Goal: Task Accomplishment & Management: Manage account settings

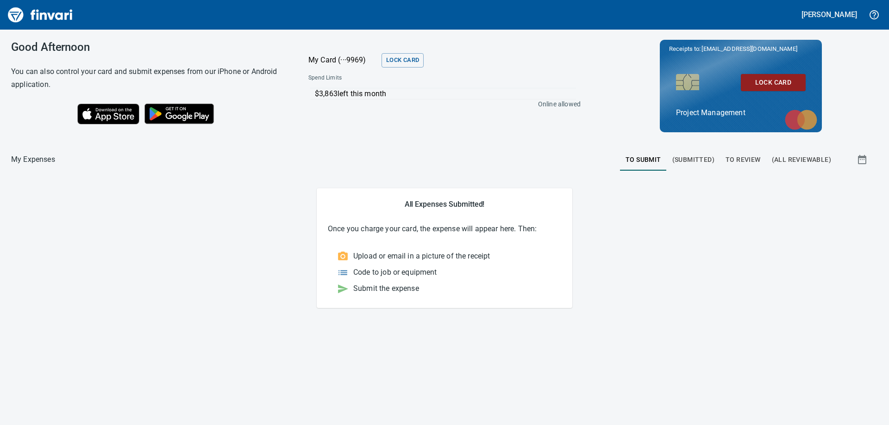
click at [742, 160] on span "To Review" at bounding box center [742, 160] width 35 height 12
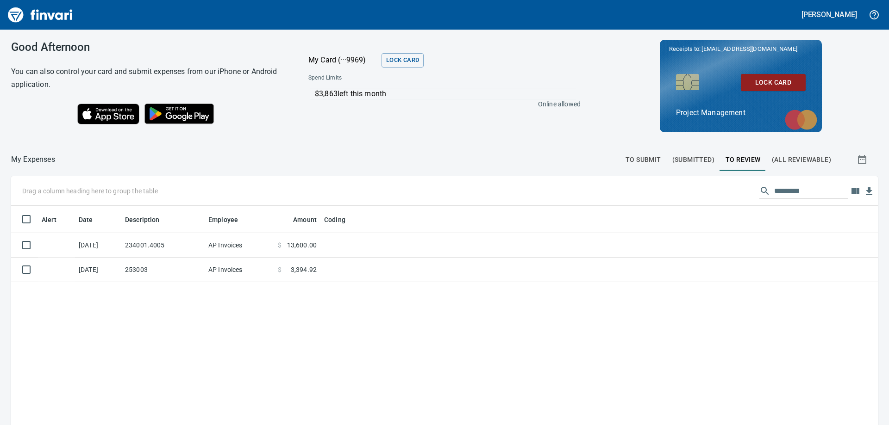
scroll to position [317, 853]
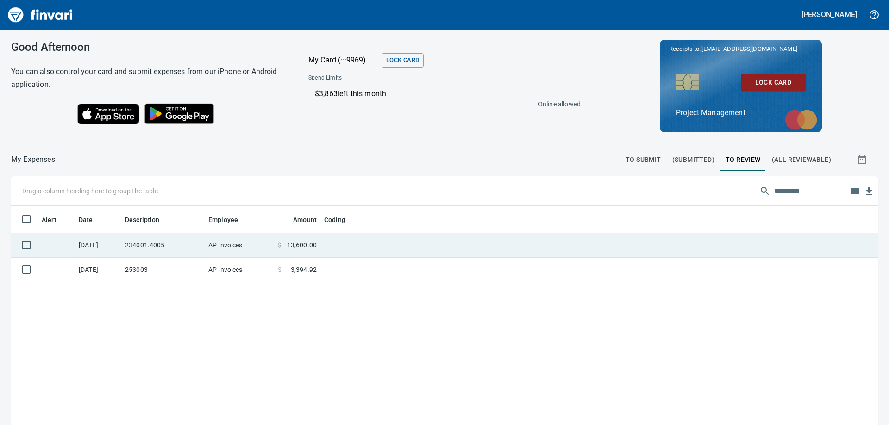
click at [148, 247] on td "234001.4005" at bounding box center [162, 245] width 83 height 25
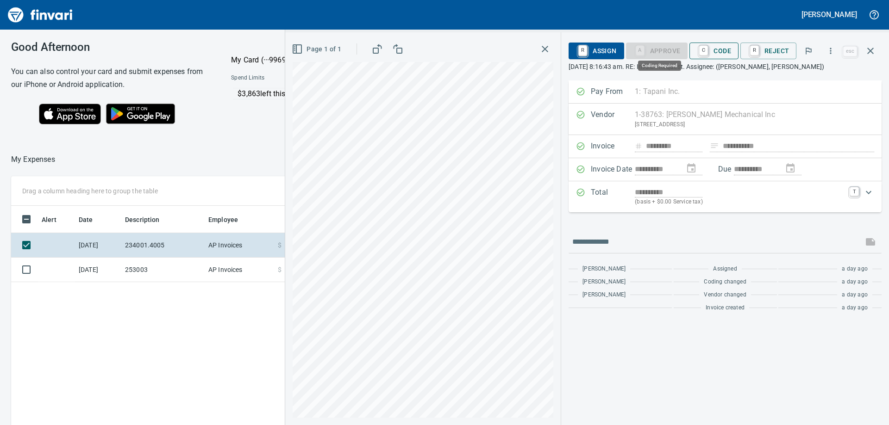
scroll to position [317, 621]
click at [719, 55] on span "C Code" at bounding box center [714, 51] width 34 height 16
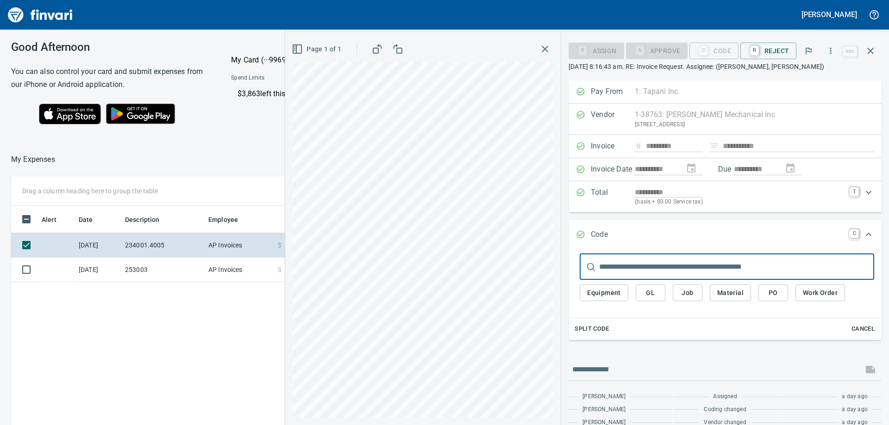
click at [624, 265] on input "text" at bounding box center [736, 267] width 275 height 26
click at [685, 318] on div "Split Code Cancel" at bounding box center [724, 329] width 313 height 22
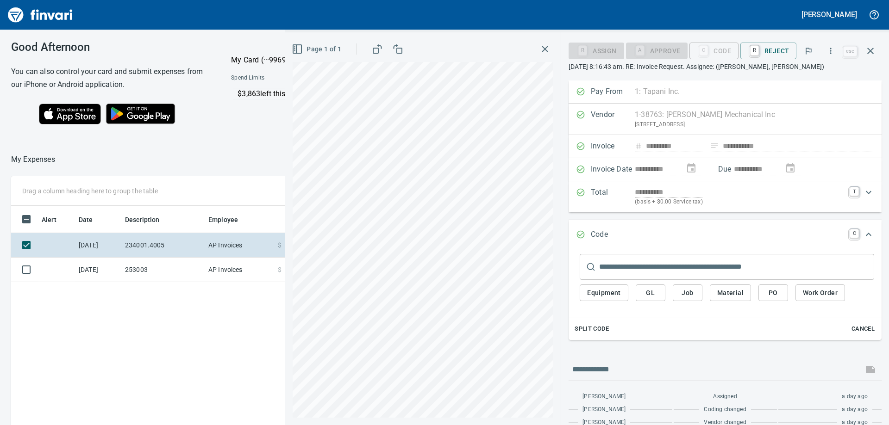
scroll to position [26, 0]
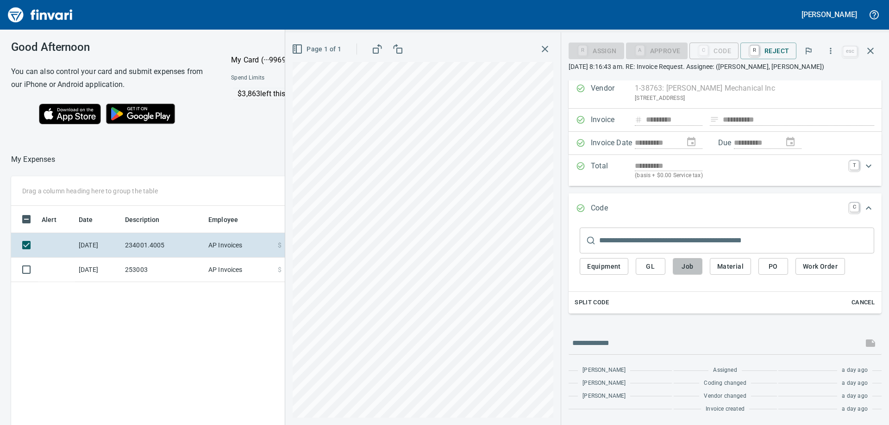
click at [690, 268] on span "Job" at bounding box center [687, 267] width 15 height 12
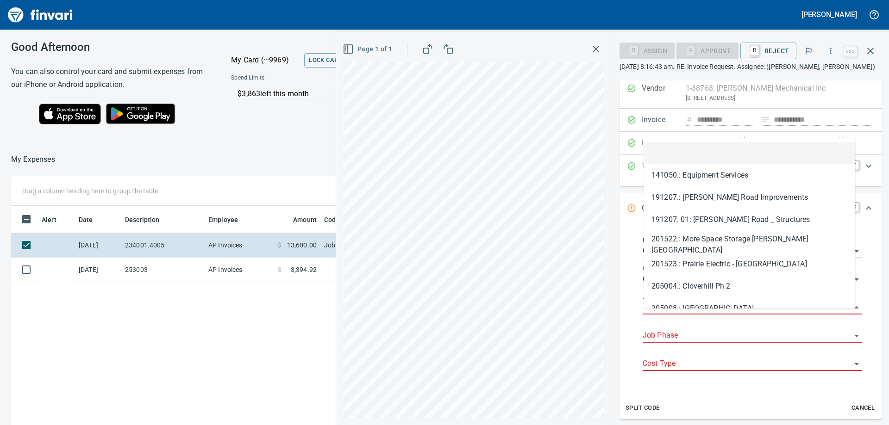
click at [668, 314] on input "Job" at bounding box center [746, 307] width 208 height 13
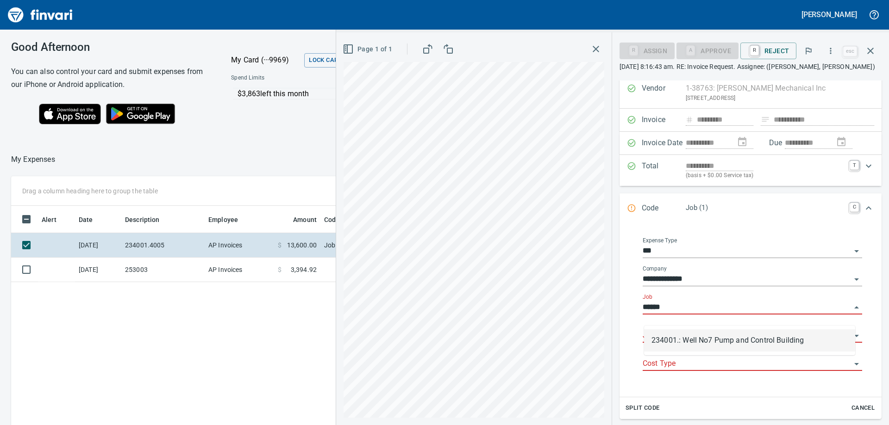
scroll to position [317, 621]
drag, startPoint x: 670, startPoint y: 340, endPoint x: 677, endPoint y: 344, distance: 7.5
click at [670, 340] on li "234001.: Well No7 Pump and Control Building" at bounding box center [749, 341] width 211 height 22
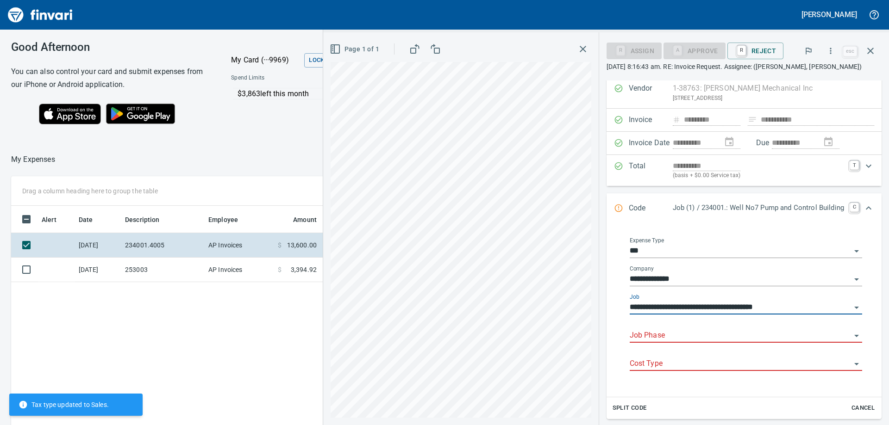
type input "**********"
click at [677, 348] on div "Job Phase" at bounding box center [746, 336] width 232 height 28
click at [672, 332] on input "Job Phase" at bounding box center [740, 336] width 221 height 13
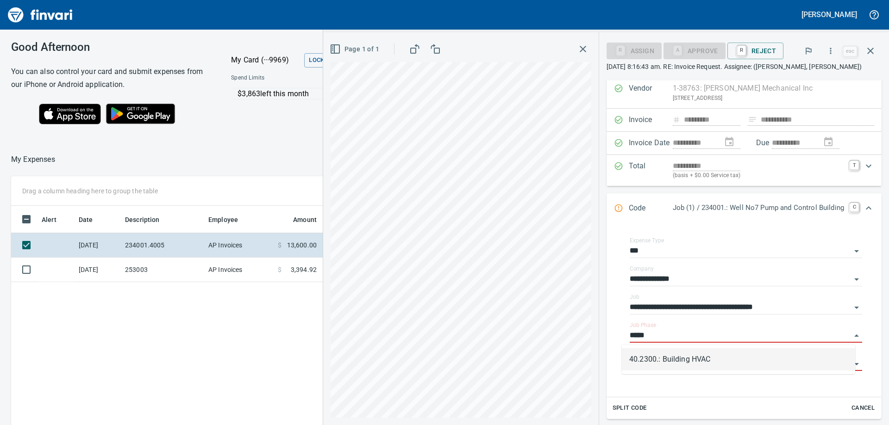
click at [664, 357] on li "40.2300.: Building HVAC" at bounding box center [738, 360] width 233 height 22
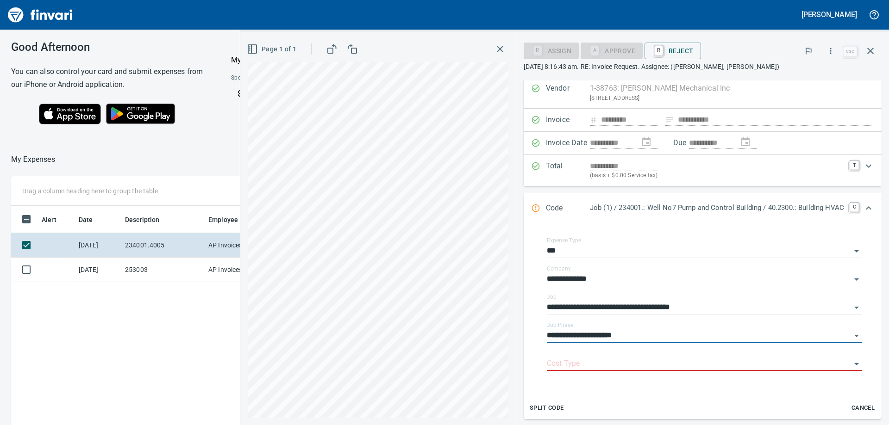
click at [664, 357] on div "Cost Type" at bounding box center [704, 360] width 315 height 21
type input "**********"
click at [654, 364] on input "Cost Type" at bounding box center [699, 364] width 304 height 13
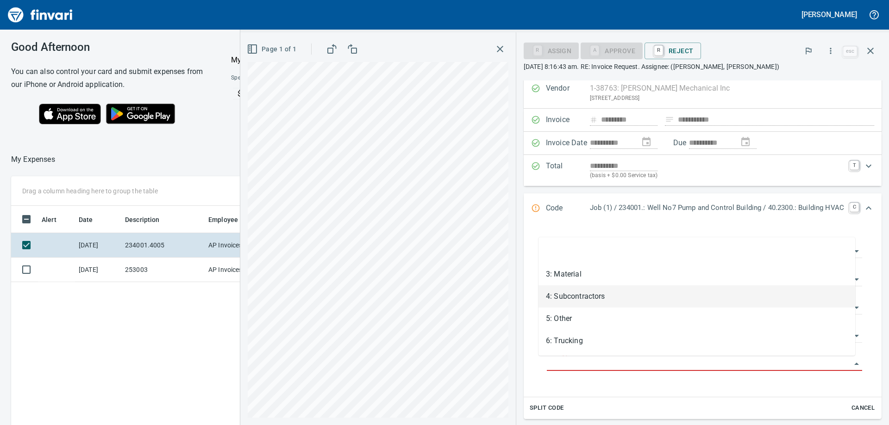
click at [556, 301] on li "4: Subcontractors" at bounding box center [696, 297] width 317 height 22
type input "**********"
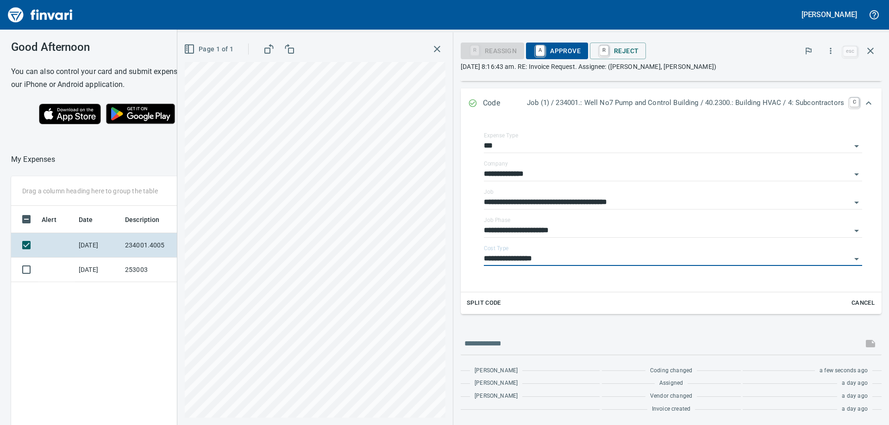
scroll to position [0, 0]
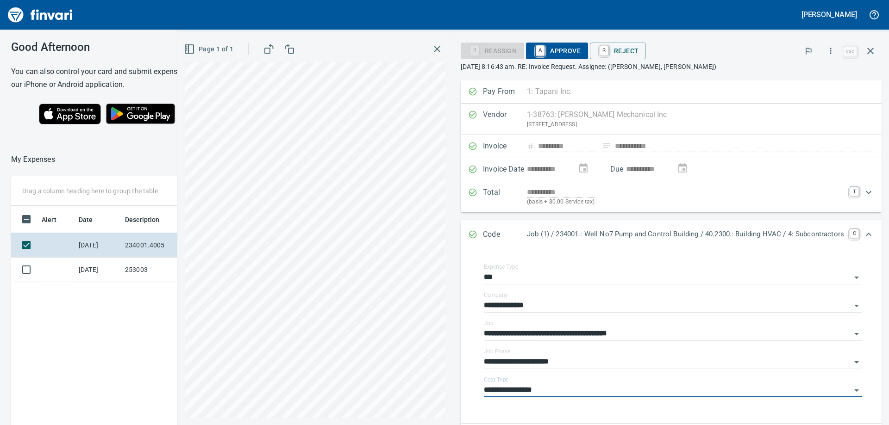
click at [561, 50] on span "A Approve" at bounding box center [556, 51] width 47 height 16
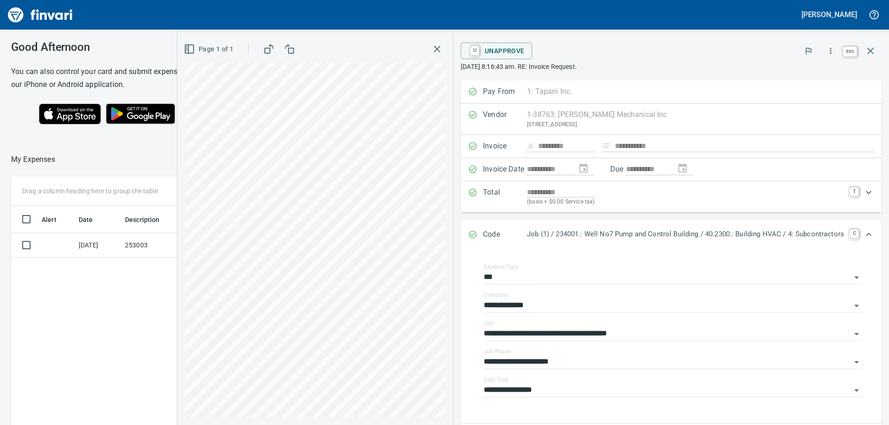
scroll to position [317, 621]
click at [871, 49] on icon "button" at bounding box center [870, 50] width 11 height 11
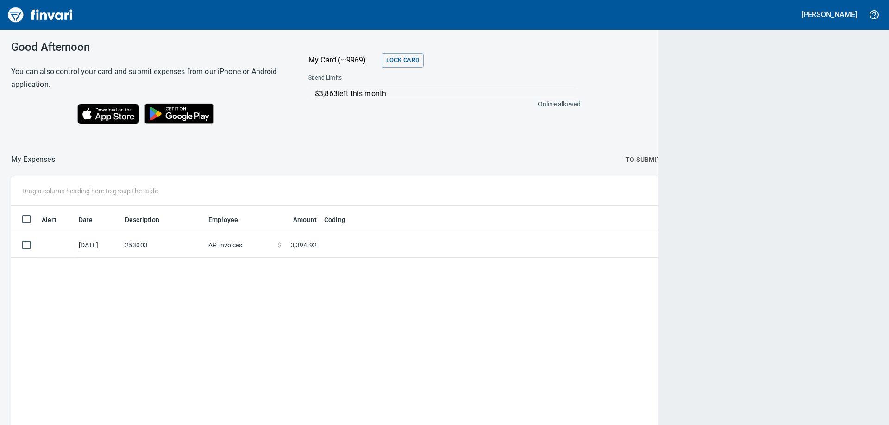
scroll to position [317, 849]
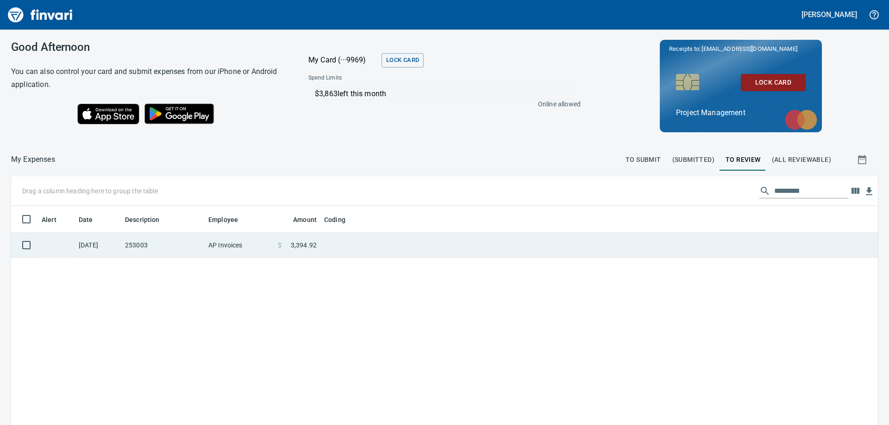
click at [181, 250] on td "253003" at bounding box center [162, 245] width 83 height 25
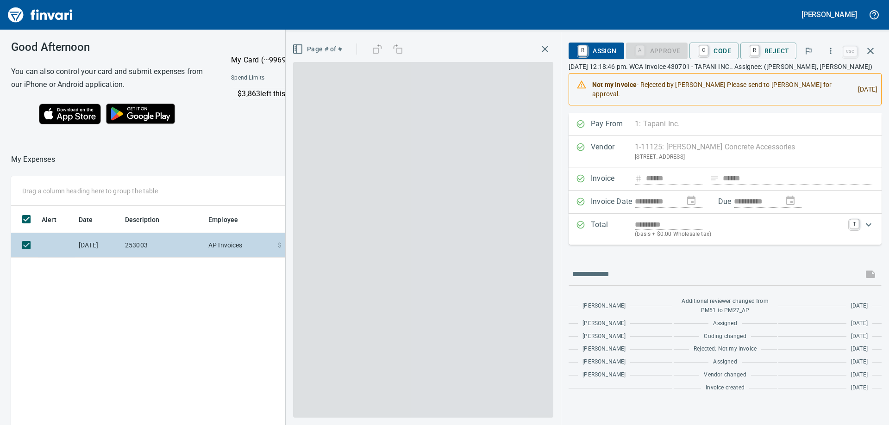
scroll to position [317, 621]
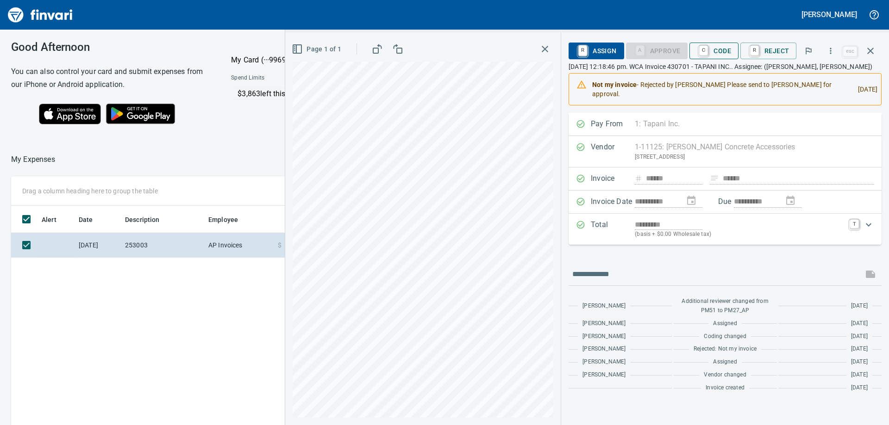
click at [718, 52] on span "C Code" at bounding box center [714, 51] width 34 height 16
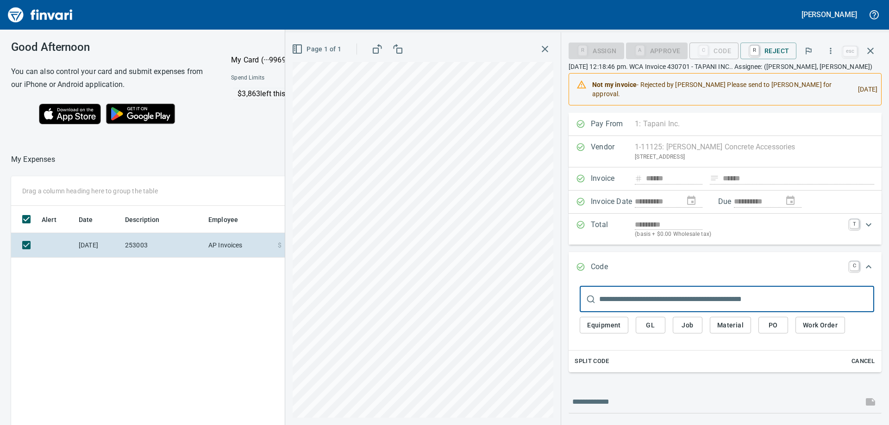
click at [637, 309] on input "text" at bounding box center [736, 300] width 275 height 26
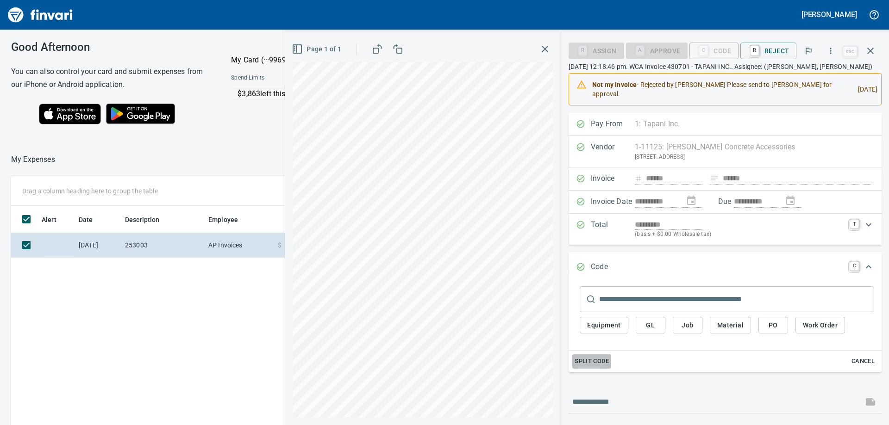
click at [591, 367] on span "Split Code" at bounding box center [591, 361] width 34 height 11
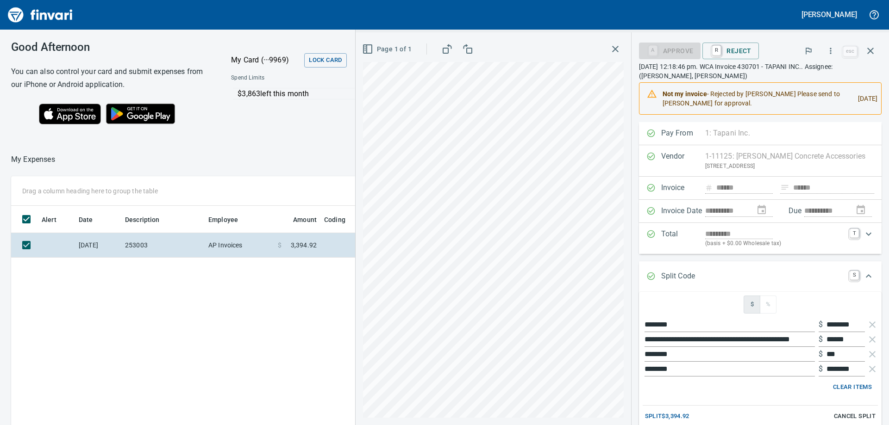
scroll to position [46, 0]
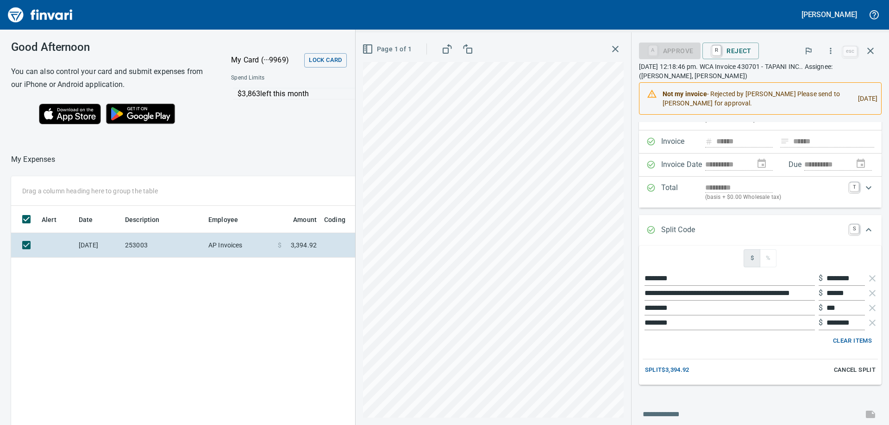
click at [691, 233] on p "Split Code" at bounding box center [683, 230] width 44 height 12
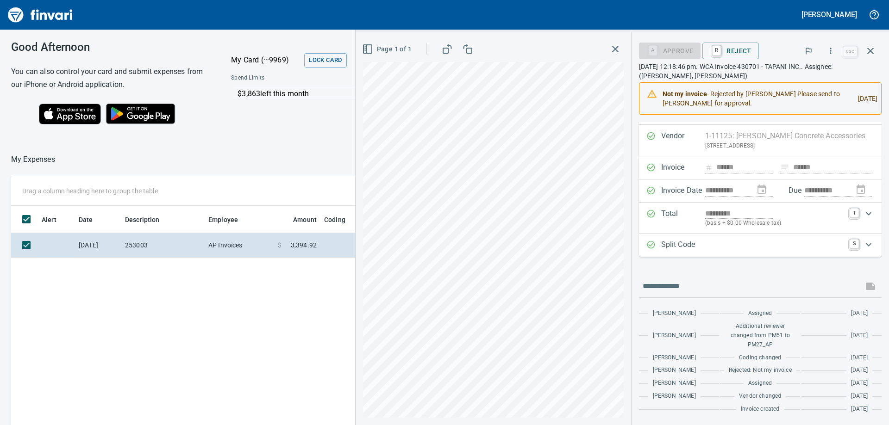
scroll to position [20, 0]
click at [678, 246] on p "Split Code" at bounding box center [683, 245] width 44 height 12
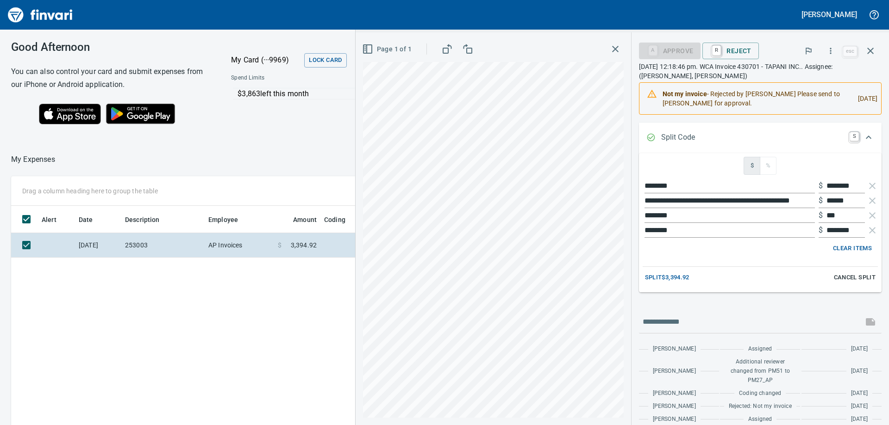
scroll to position [46, 0]
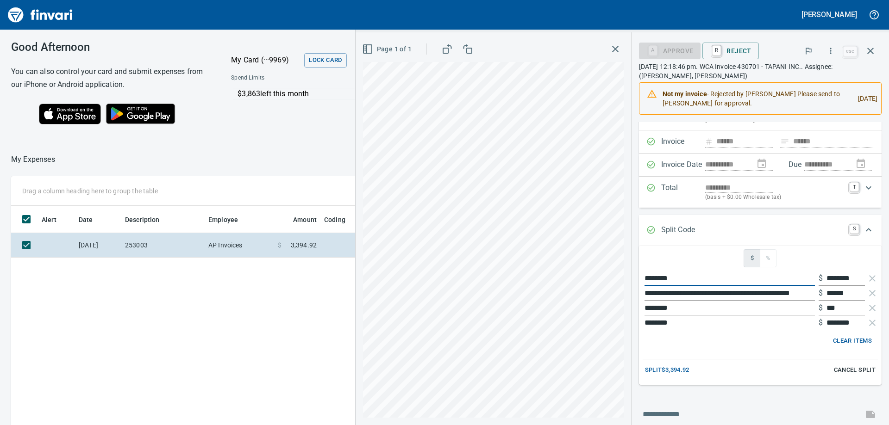
click at [671, 280] on input "********" at bounding box center [729, 278] width 170 height 15
click at [857, 227] on div "Expand" at bounding box center [868, 230] width 22 height 22
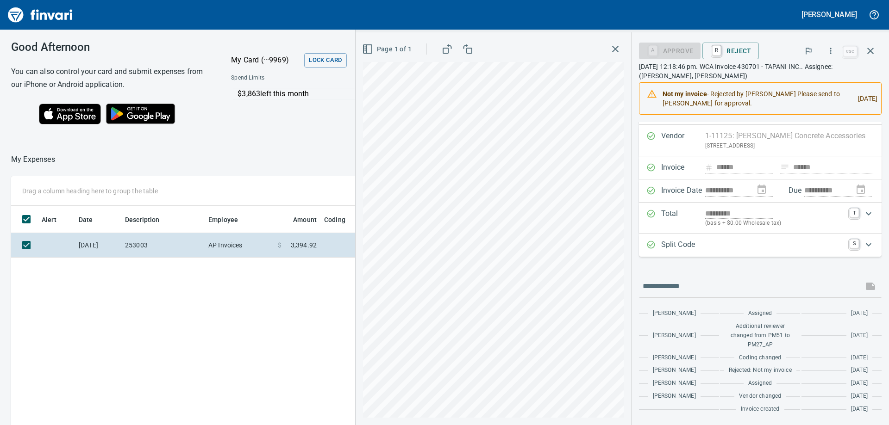
click at [863, 242] on icon "Expand" at bounding box center [868, 244] width 11 height 11
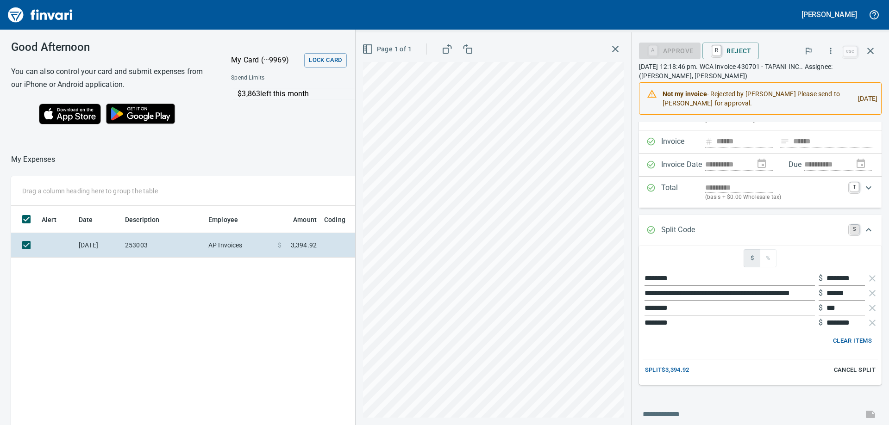
click at [849, 231] on link "S" at bounding box center [853, 229] width 9 height 9
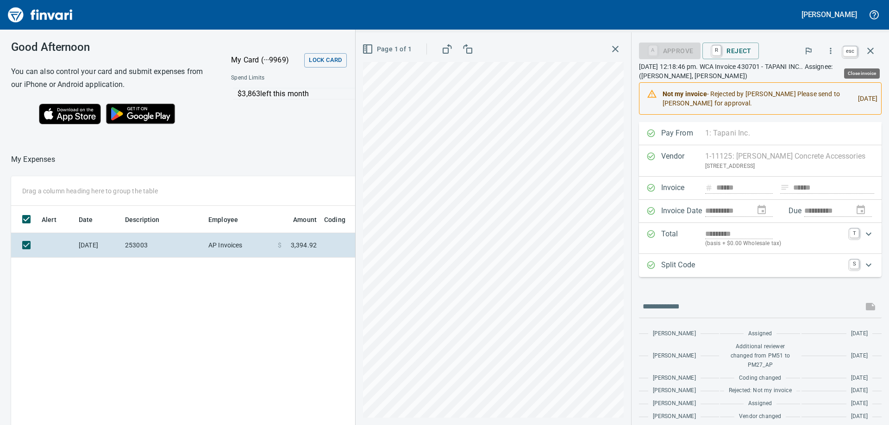
scroll to position [317, 621]
click at [868, 53] on icon "button" at bounding box center [870, 51] width 6 height 6
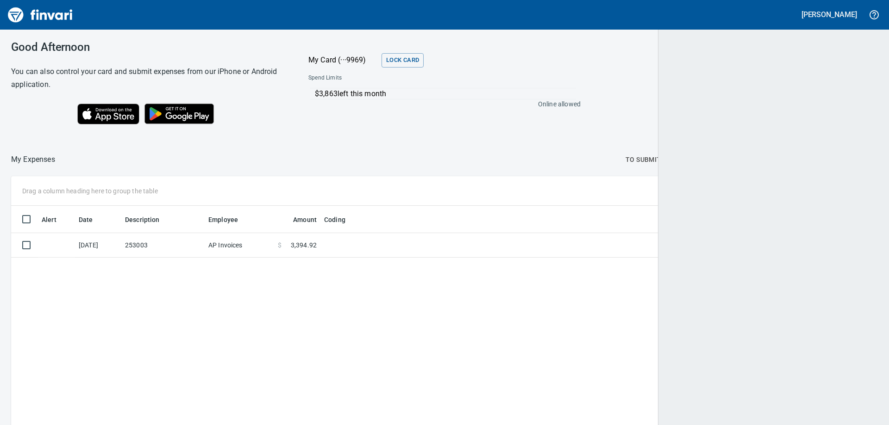
scroll to position [317, 849]
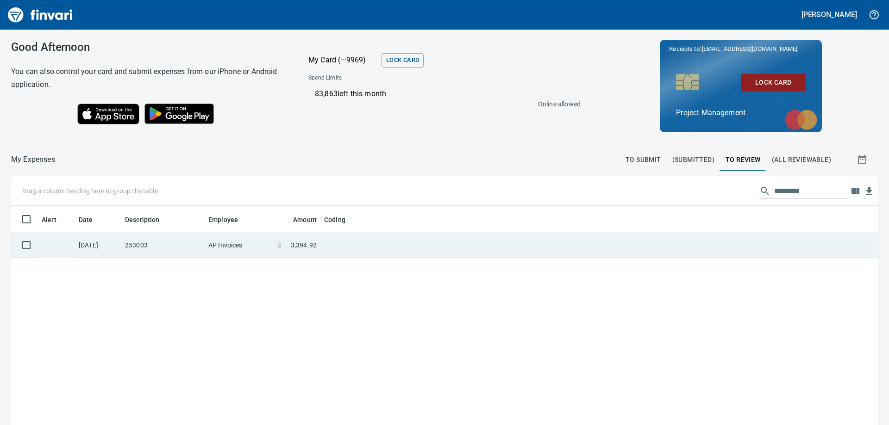
click at [198, 252] on td "253003" at bounding box center [162, 245] width 83 height 25
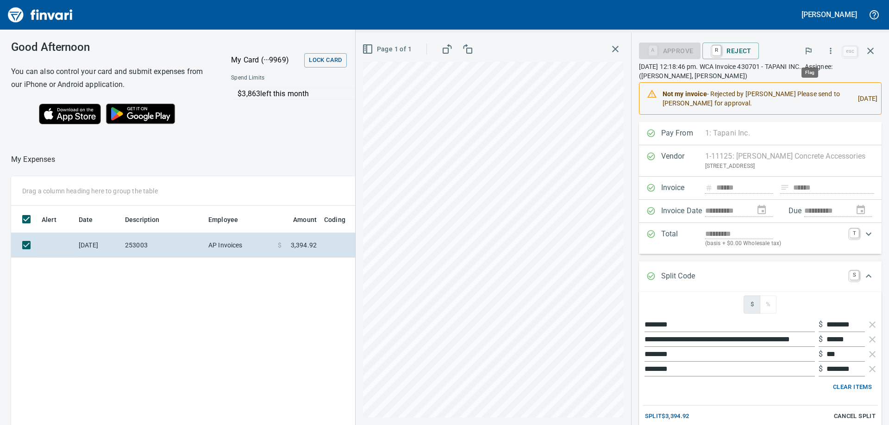
scroll to position [317, 621]
click at [833, 53] on icon "button" at bounding box center [830, 50] width 9 height 9
click at [833, 53] on div at bounding box center [444, 212] width 889 height 425
click at [849, 58] on span "esc" at bounding box center [861, 51] width 41 height 22
click at [853, 54] on link "esc" at bounding box center [850, 52] width 14 height 10
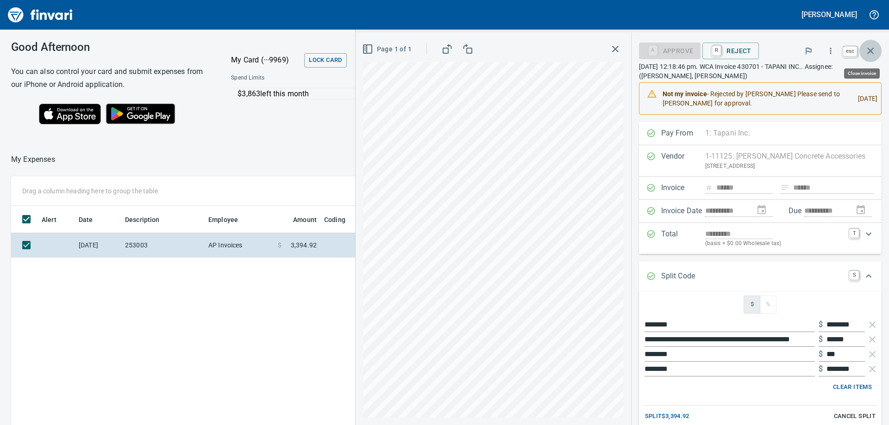
click at [869, 51] on icon "button" at bounding box center [870, 51] width 6 height 6
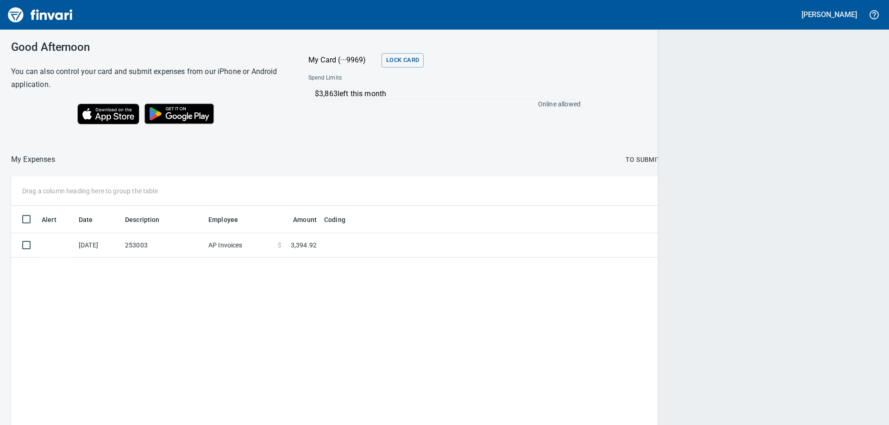
scroll to position [317, 853]
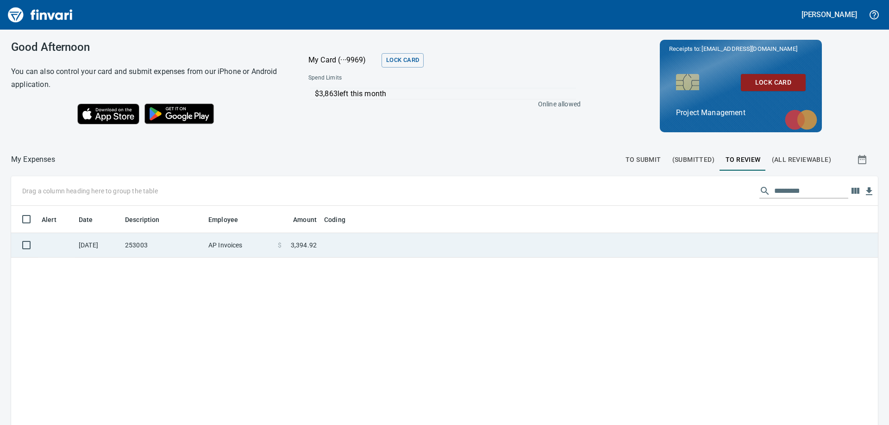
click at [185, 248] on td "253003" at bounding box center [162, 245] width 83 height 25
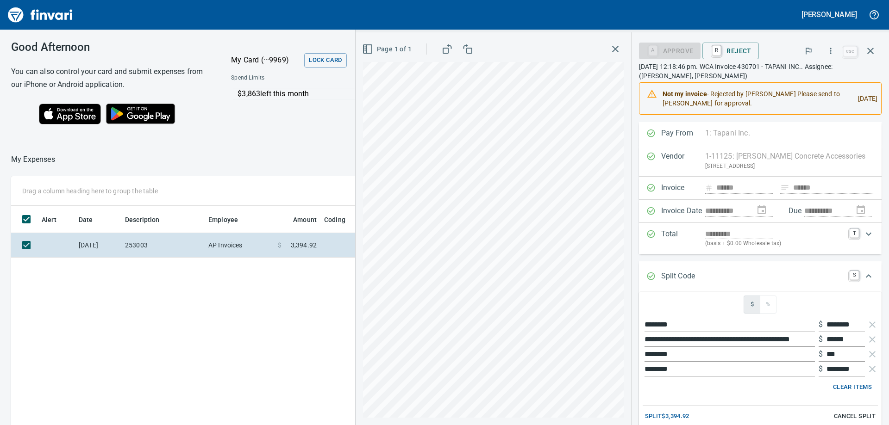
drag, startPoint x: 716, startPoint y: 279, endPoint x: 741, endPoint y: 279, distance: 24.5
click at [716, 278] on div "Expand" at bounding box center [774, 277] width 139 height 12
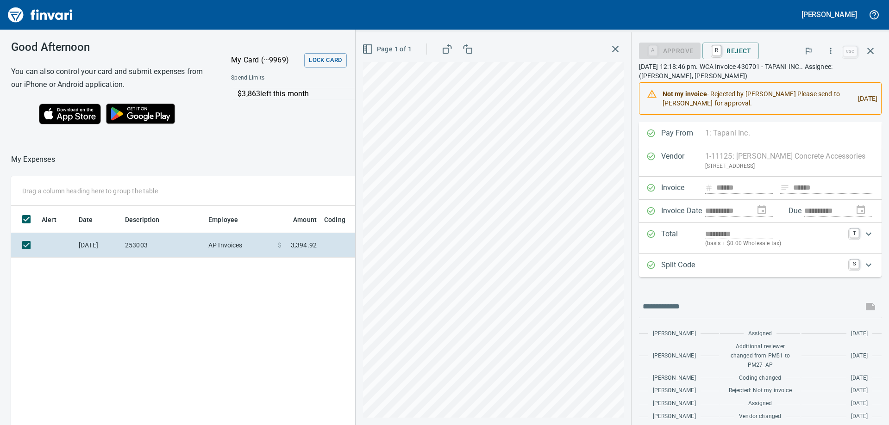
click at [866, 265] on icon "Expand" at bounding box center [868, 265] width 11 height 11
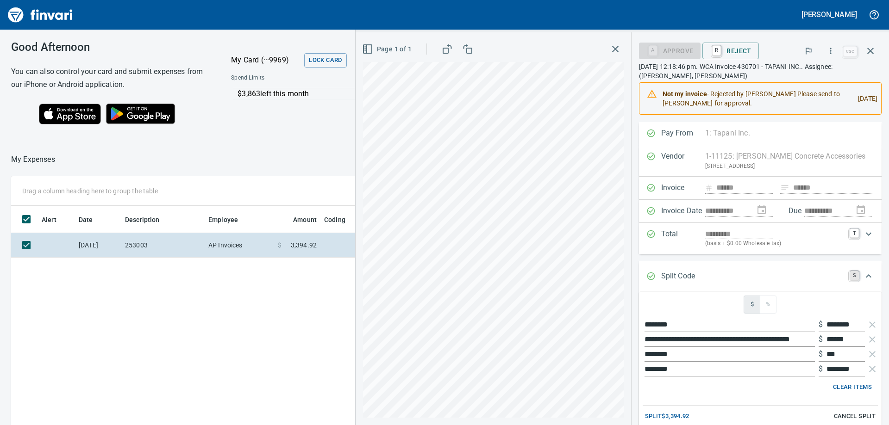
click at [849, 274] on link "S" at bounding box center [853, 275] width 9 height 9
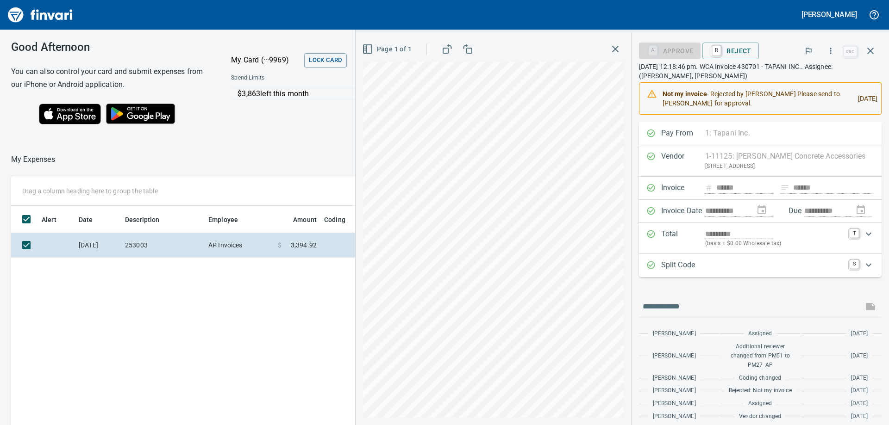
click at [646, 266] on icon "Expand" at bounding box center [650, 265] width 9 height 9
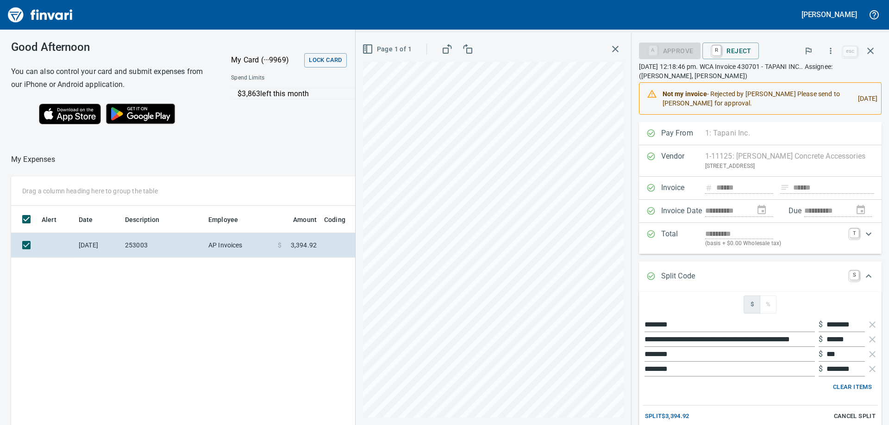
scroll to position [93, 0]
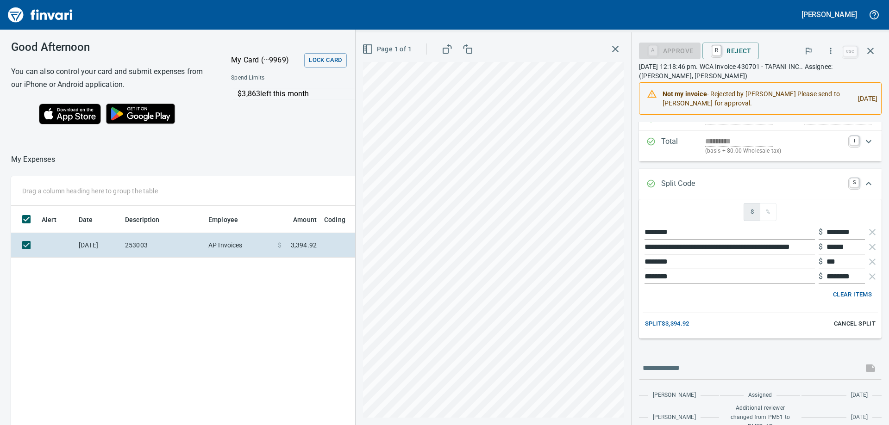
click at [657, 234] on input "********" at bounding box center [729, 232] width 170 height 15
click at [679, 231] on input "********" at bounding box center [729, 232] width 170 height 15
click at [869, 232] on icon "button" at bounding box center [872, 232] width 6 height 6
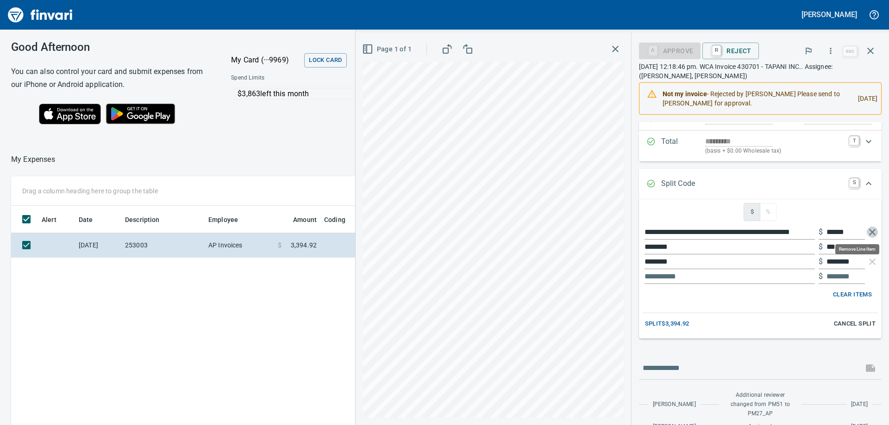
click at [869, 233] on icon "button" at bounding box center [872, 232] width 6 height 6
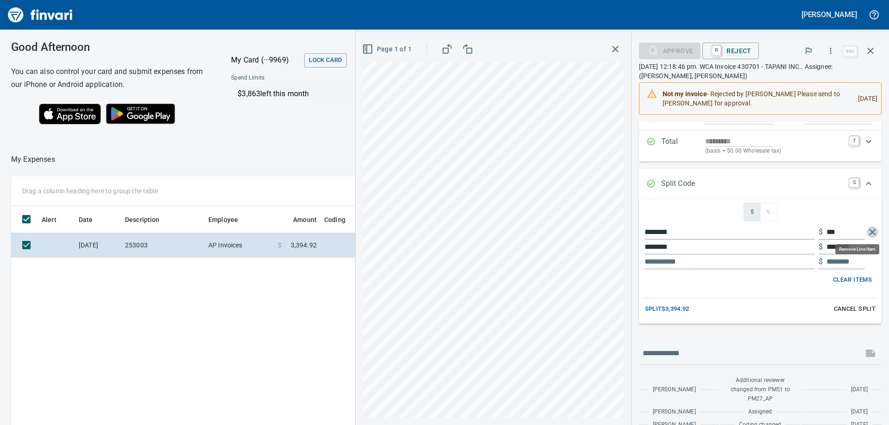
click at [867, 233] on icon "button" at bounding box center [872, 232] width 11 height 11
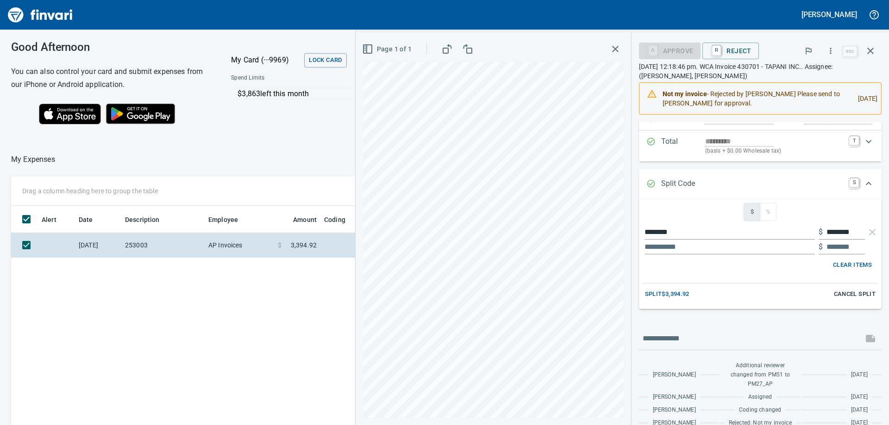
click at [846, 262] on span "Clear Items" at bounding box center [852, 265] width 39 height 11
click at [850, 296] on span "Cancel Split" at bounding box center [855, 294] width 42 height 11
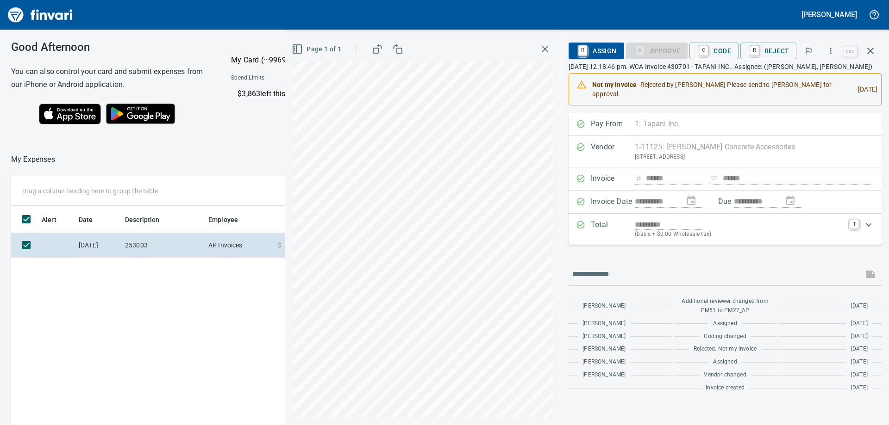
scroll to position [0, 0]
click at [716, 56] on span "C Code" at bounding box center [714, 51] width 34 height 16
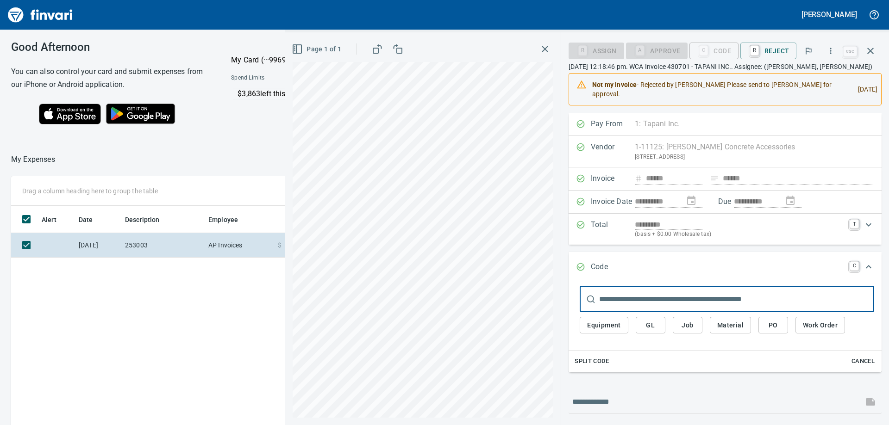
scroll to position [46, 0]
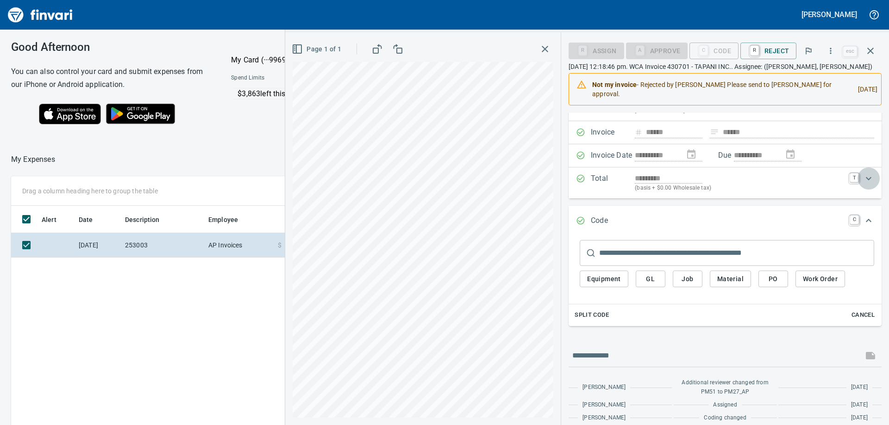
click at [866, 181] on icon "Expand" at bounding box center [869, 178] width 6 height 3
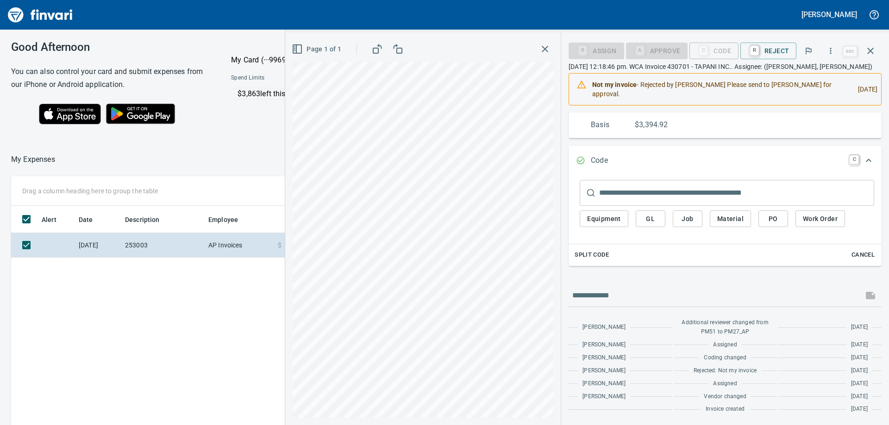
scroll to position [148, 0]
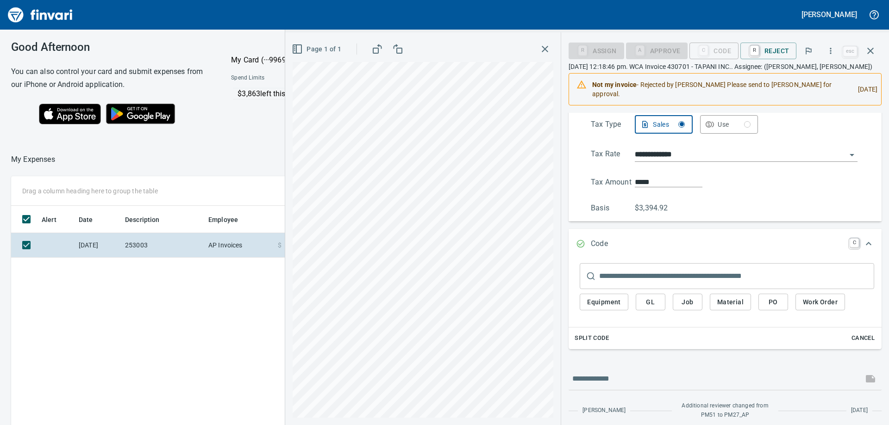
click at [692, 308] on span "Job" at bounding box center [687, 303] width 15 height 12
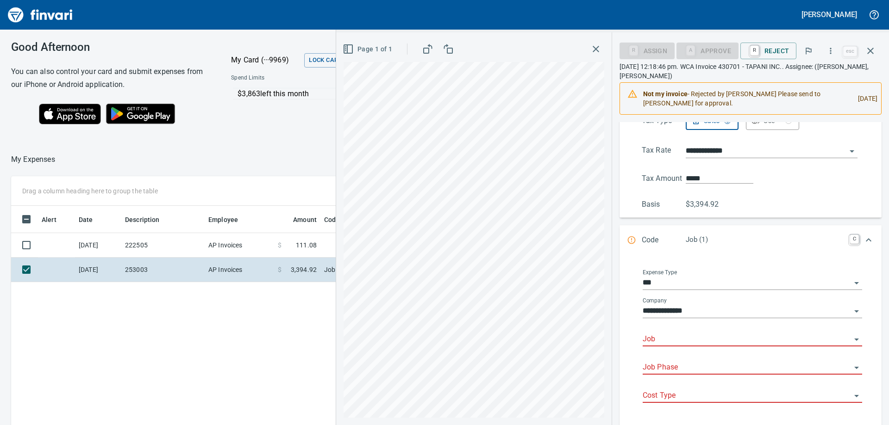
scroll to position [207, 0]
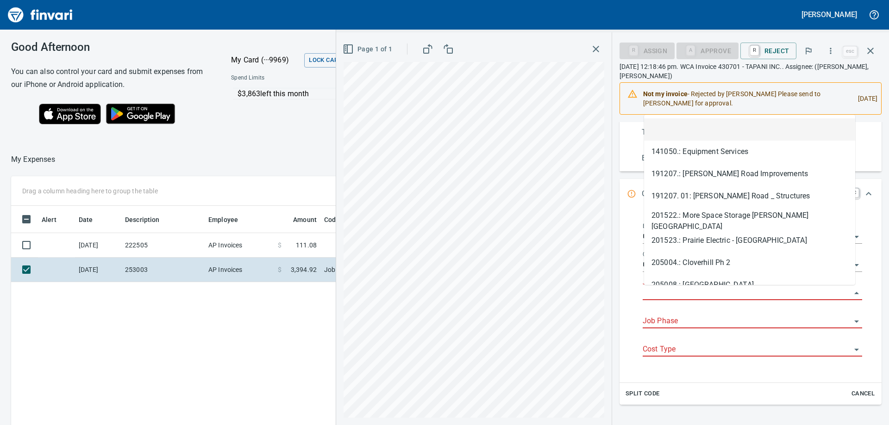
click at [662, 292] on input "Job" at bounding box center [746, 293] width 208 height 13
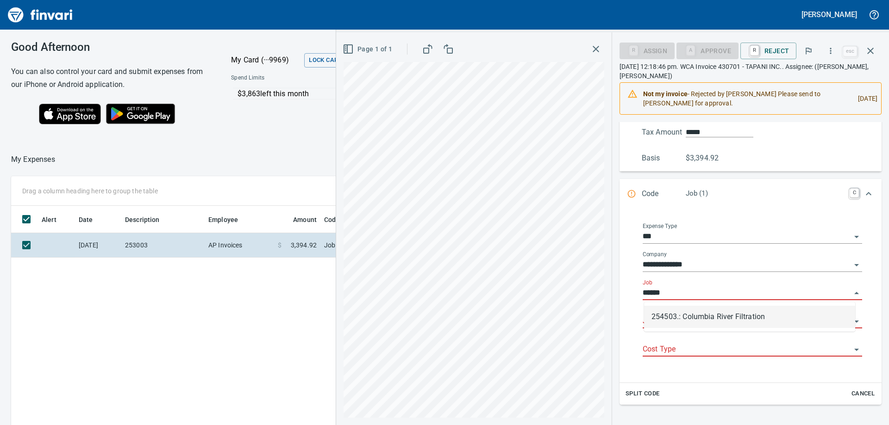
scroll to position [317, 621]
click at [695, 318] on li "254503.: Columbia River Filtration" at bounding box center [749, 317] width 211 height 22
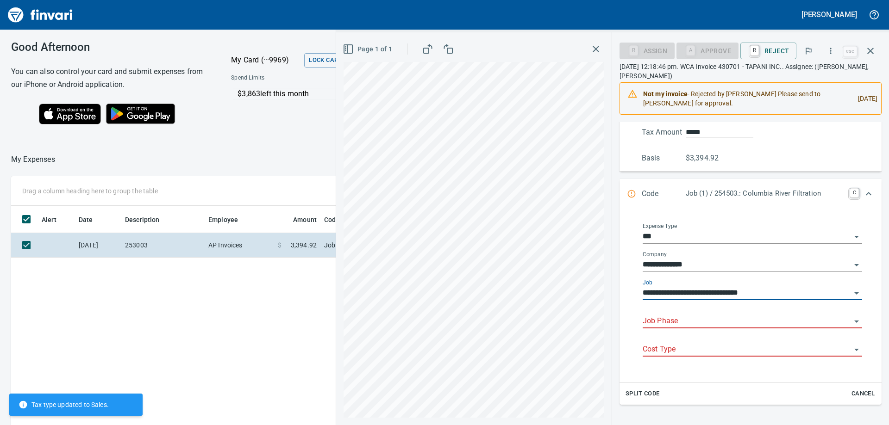
type input "**********"
click at [691, 319] on input "Job Phase" at bounding box center [746, 321] width 208 height 13
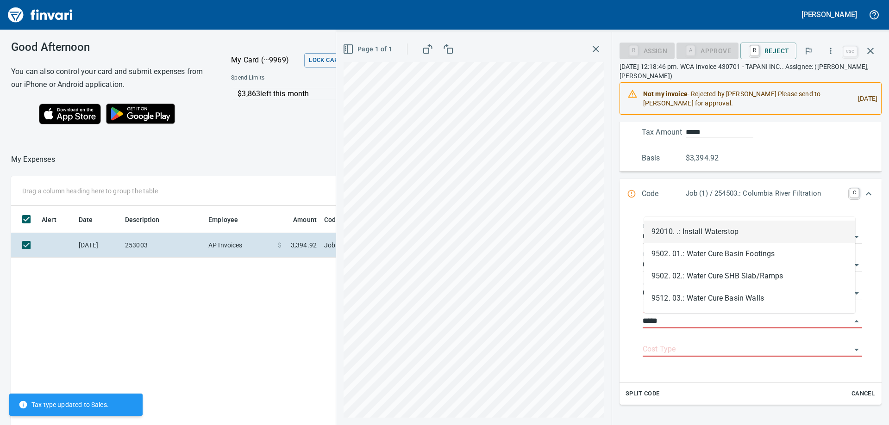
click at [714, 234] on li "92010. .: Install Waterstop" at bounding box center [749, 232] width 211 height 22
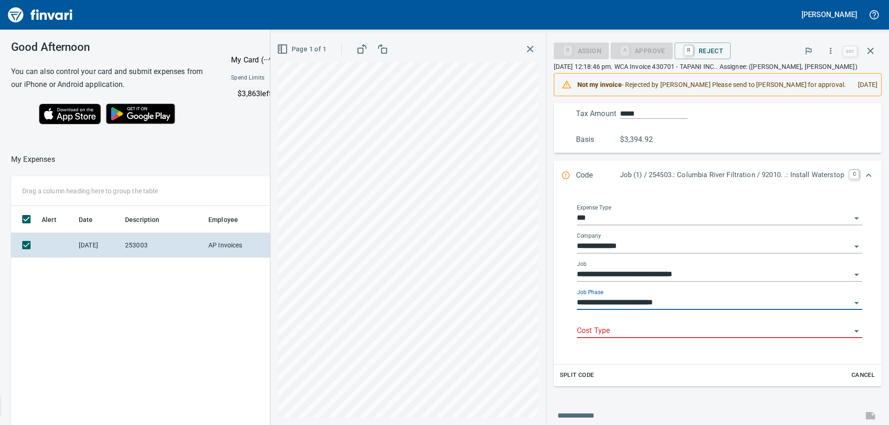
type input "**********"
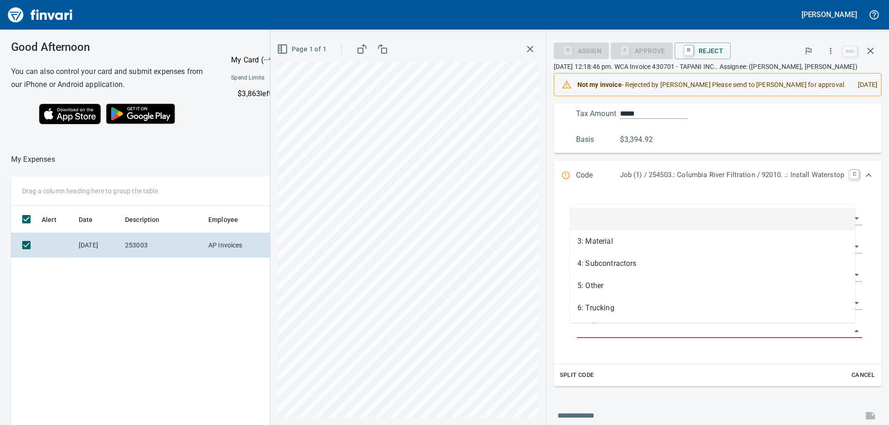
click at [659, 331] on input "Cost Type" at bounding box center [714, 331] width 274 height 13
click at [596, 238] on li "3: Material" at bounding box center [712, 242] width 285 height 22
type input "**********"
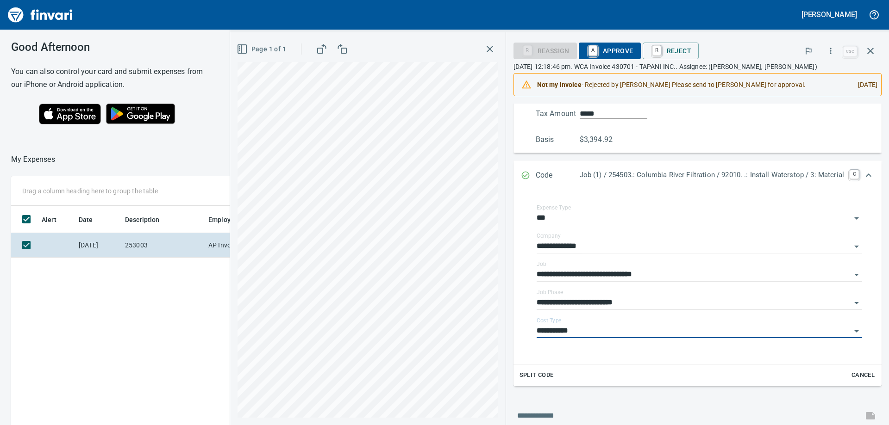
click at [545, 374] on span "Split Code" at bounding box center [536, 375] width 34 height 11
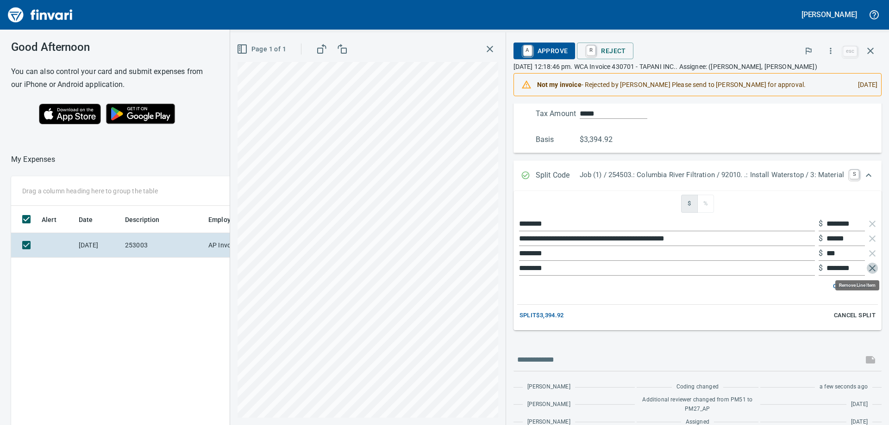
click at [869, 267] on icon "button" at bounding box center [872, 268] width 6 height 6
click at [867, 256] on icon "button" at bounding box center [872, 253] width 11 height 11
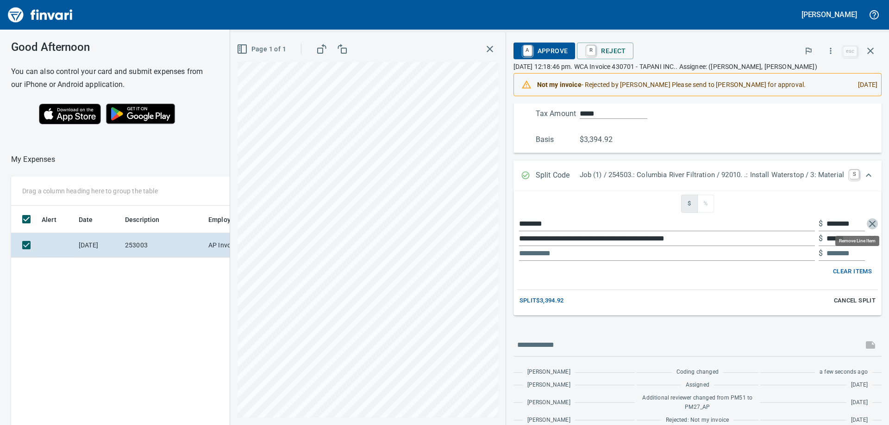
click at [867, 225] on icon "button" at bounding box center [872, 223] width 11 height 11
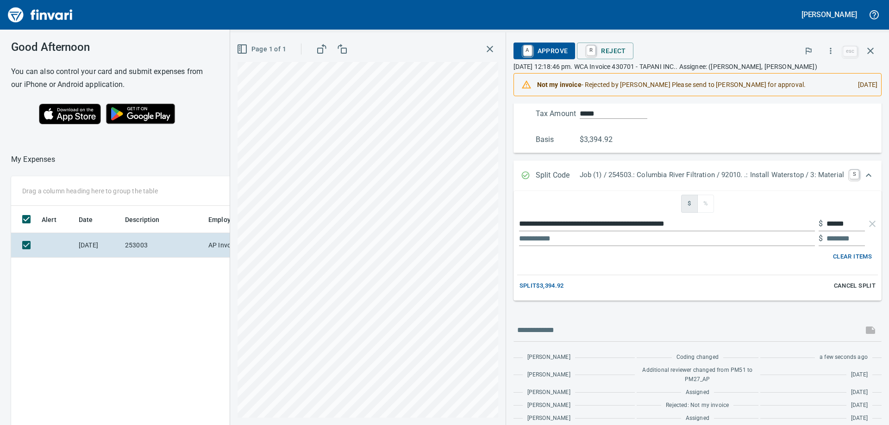
click at [624, 240] on input "text" at bounding box center [667, 238] width 296 height 15
drag, startPoint x: 851, startPoint y: 240, endPoint x: 803, endPoint y: 242, distance: 48.2
click at [803, 242] on div "$" at bounding box center [697, 238] width 361 height 15
click at [836, 239] on input "text" at bounding box center [845, 238] width 38 height 15
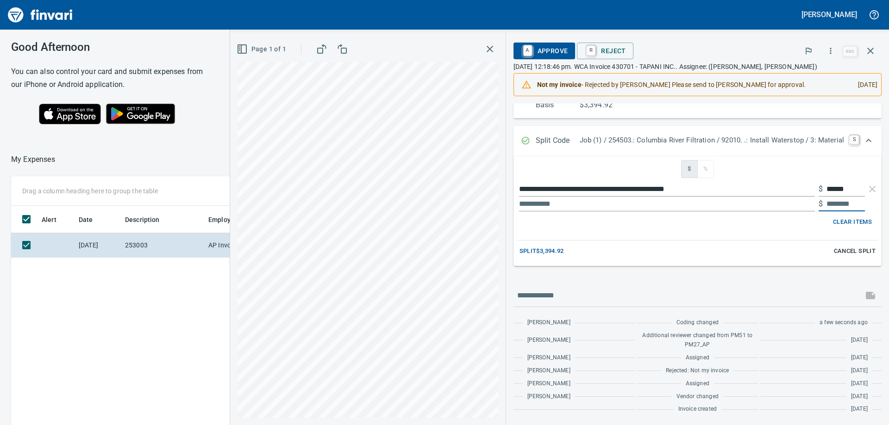
scroll to position [150, 0]
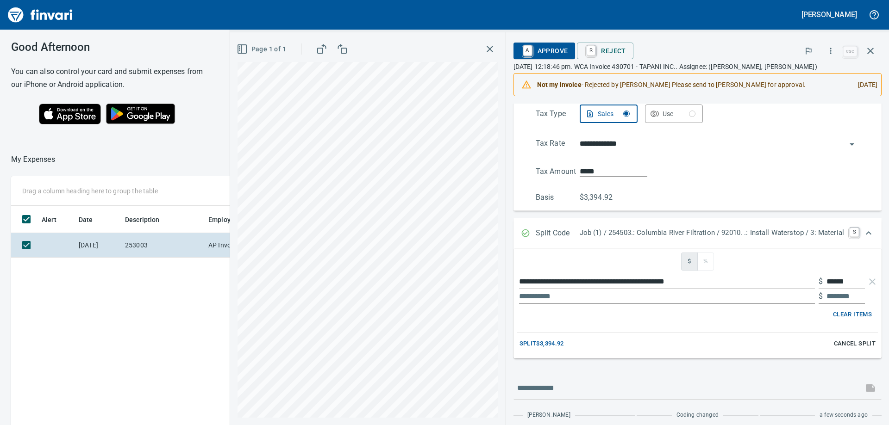
click at [589, 345] on div "Split $3,394.92 Cancel Split" at bounding box center [697, 344] width 361 height 14
click at [544, 345] on span "Split $3,394.92" at bounding box center [541, 344] width 44 height 11
type input "********"
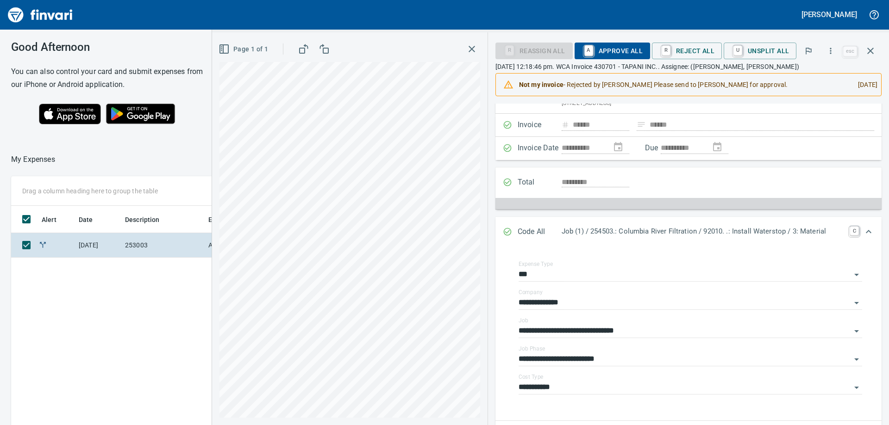
scroll to position [137, 0]
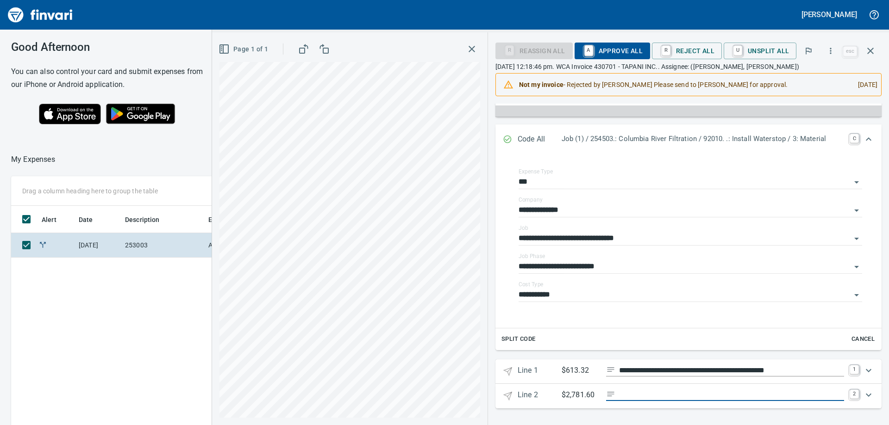
click at [639, 394] on input "Expand" at bounding box center [731, 396] width 225 height 12
click at [613, 395] on icon "Expand" at bounding box center [610, 394] width 9 height 9
click at [635, 394] on input "Expand" at bounding box center [731, 396] width 225 height 12
click at [863, 394] on icon "Expand" at bounding box center [868, 395] width 11 height 11
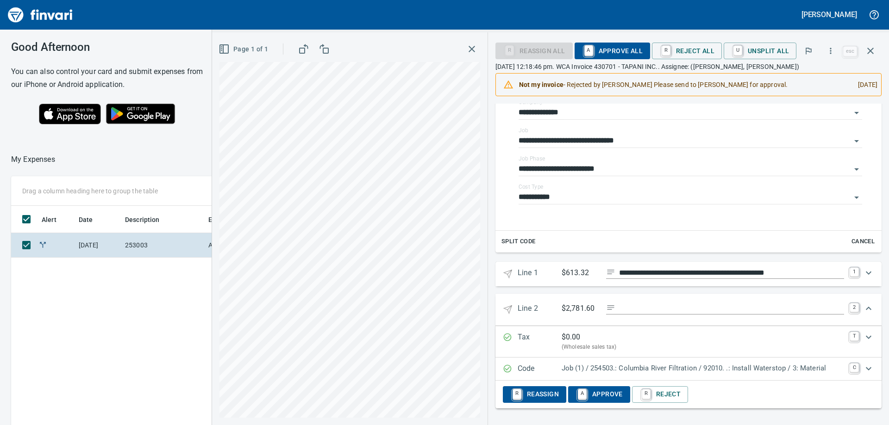
click at [614, 368] on p "Job (1) / 254503.: Columbia River Filtration / 92010. .: Install Waterstop / 3:…" at bounding box center [702, 368] width 282 height 11
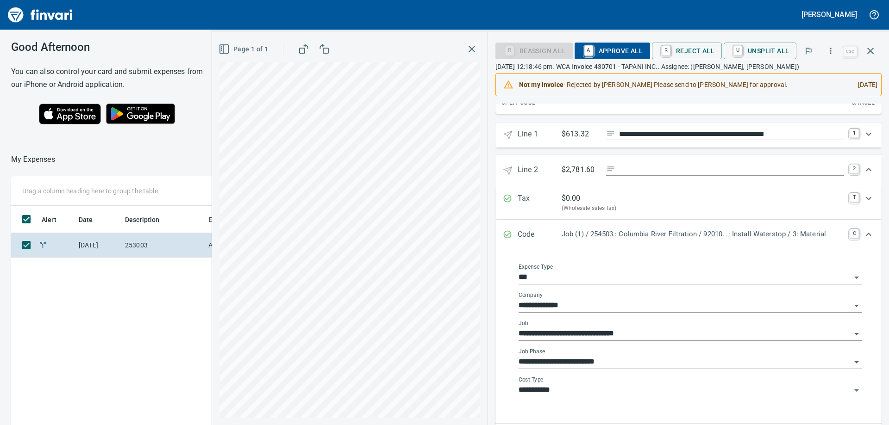
scroll to position [420, 0]
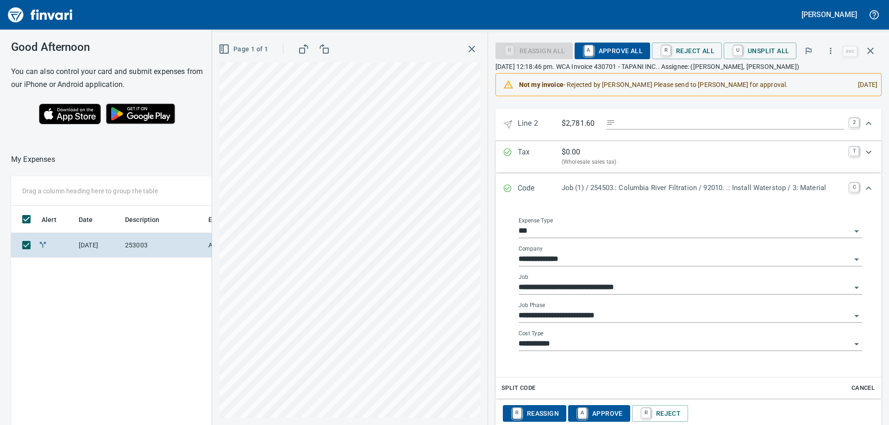
click at [590, 312] on input "**********" at bounding box center [684, 316] width 332 height 13
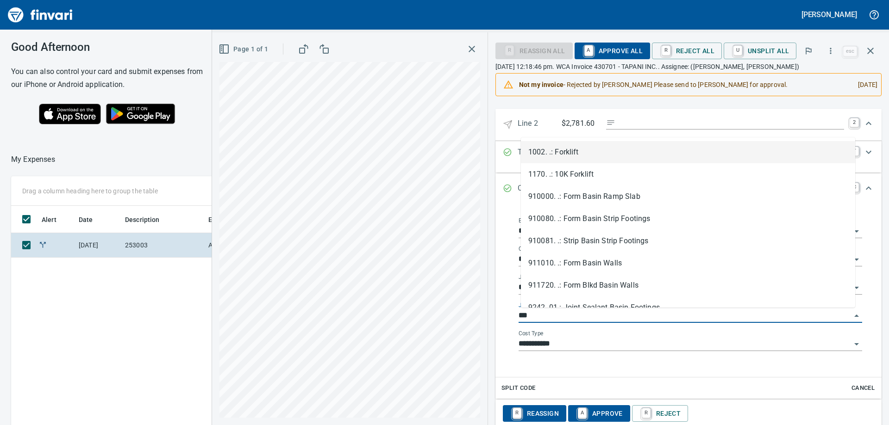
scroll to position [317, 621]
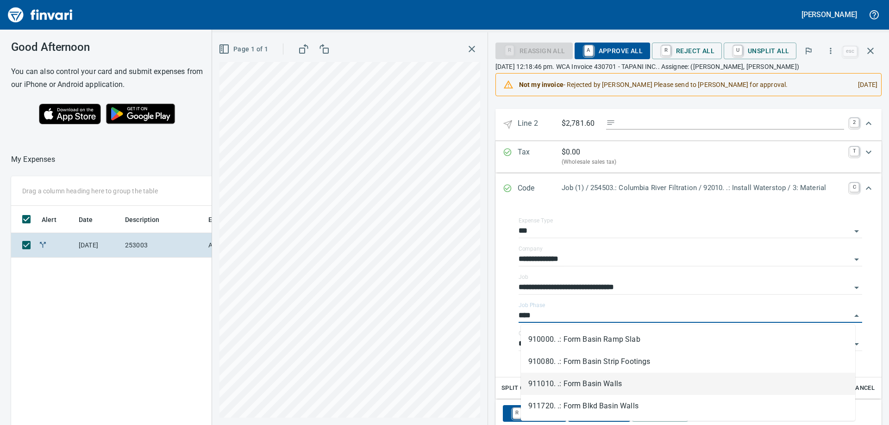
click at [613, 380] on li "911010. .: Form Basin Walls" at bounding box center [688, 384] width 334 height 22
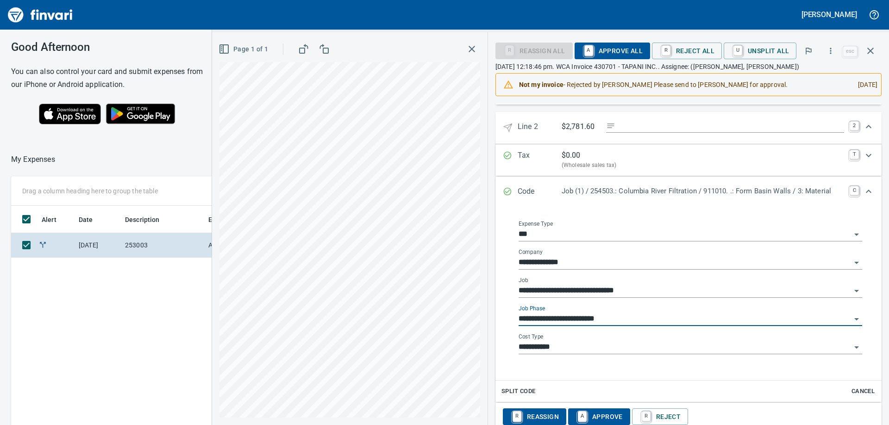
scroll to position [439, 0]
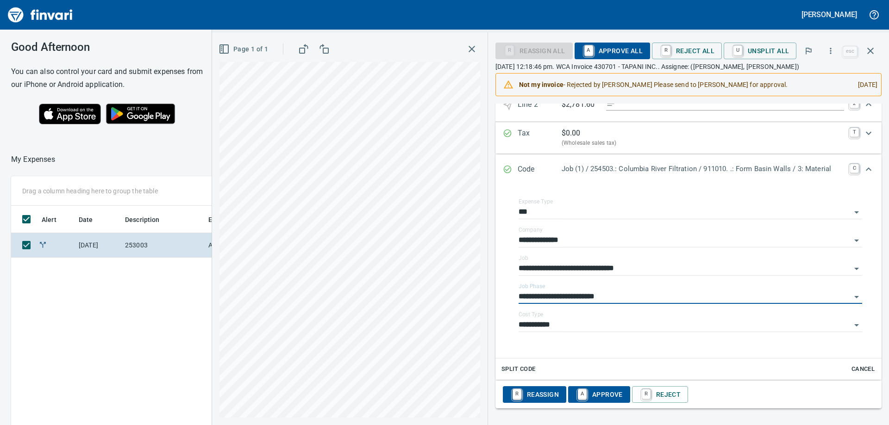
type input "**********"
click at [616, 398] on span "A Approve" at bounding box center [598, 395] width 47 height 16
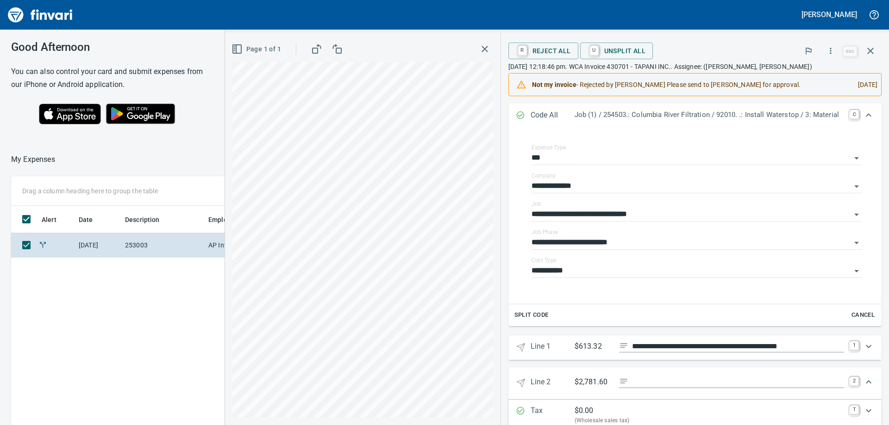
scroll to position [300, 0]
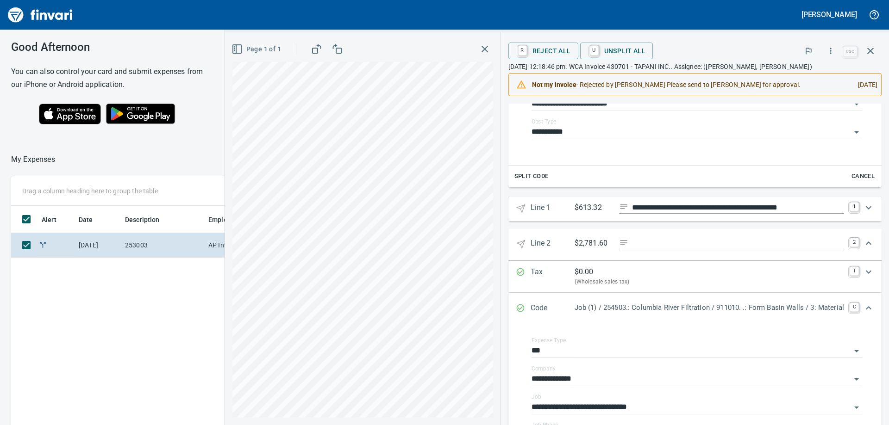
click at [640, 243] on input "Expand" at bounding box center [738, 244] width 212 height 12
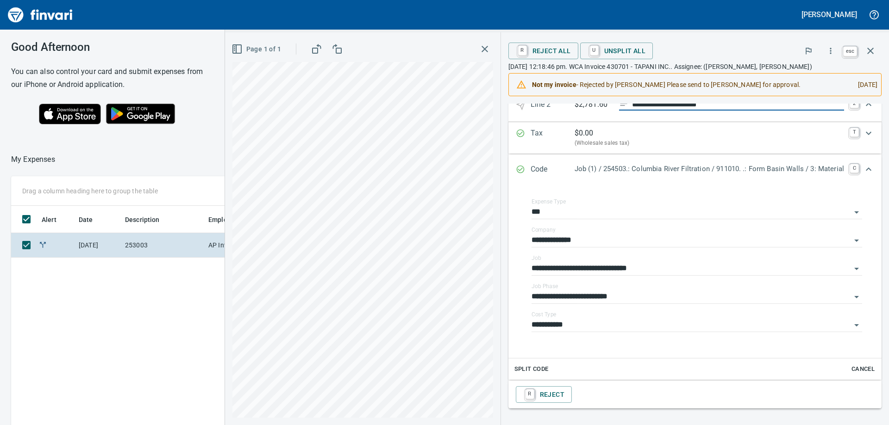
scroll to position [317, 621]
type input "**********"
click at [867, 54] on icon "button" at bounding box center [870, 50] width 11 height 11
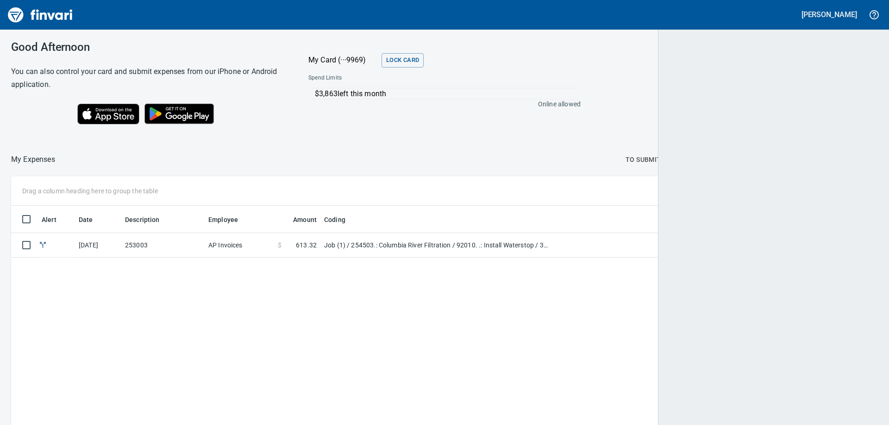
scroll to position [317, 853]
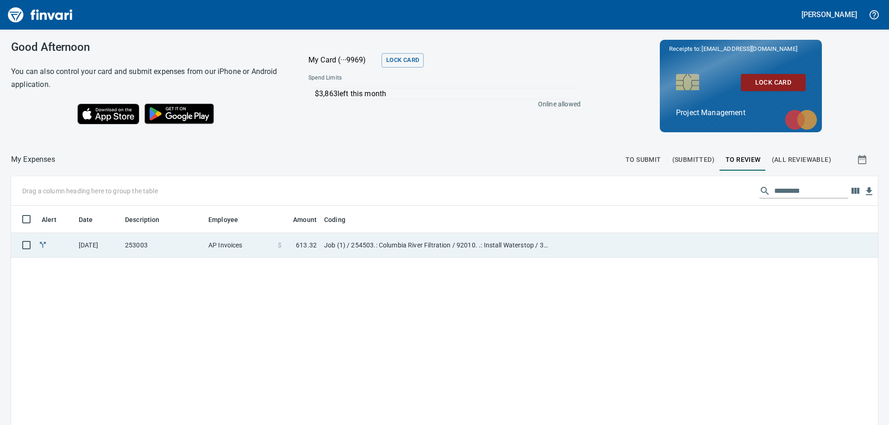
click at [542, 248] on td "Job (1) / 254503.: Columbia River Filtration / 92010. .: Install Waterstop / 3:…" at bounding box center [435, 245] width 231 height 25
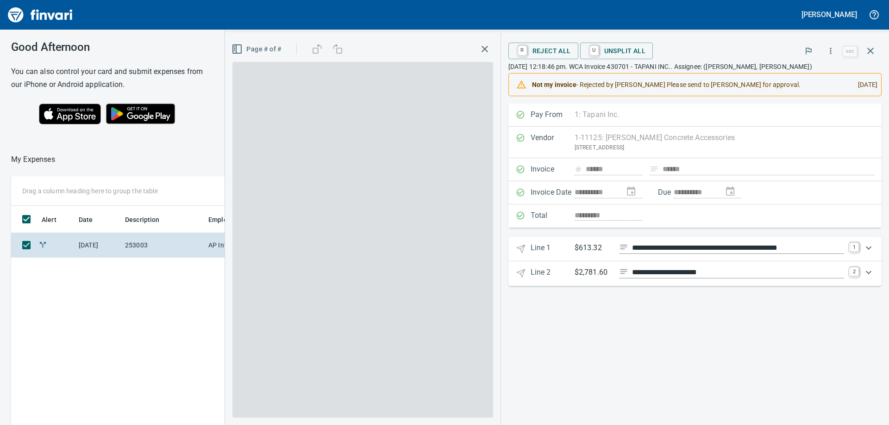
scroll to position [317, 621]
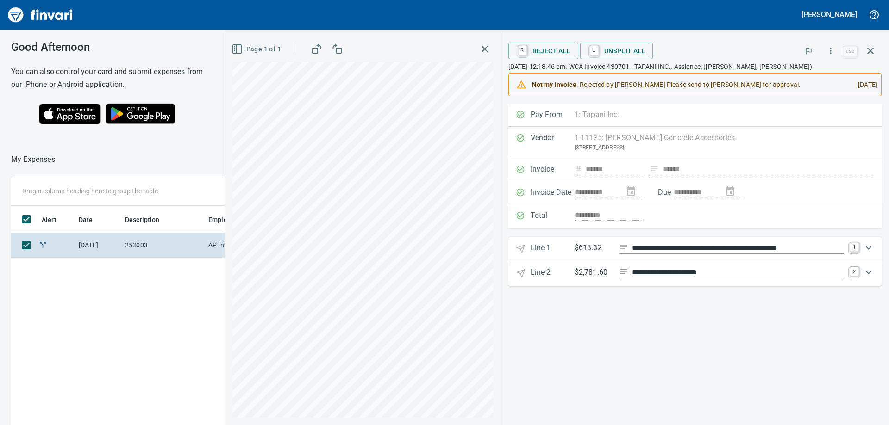
click at [871, 277] on icon "Expand" at bounding box center [868, 272] width 11 height 11
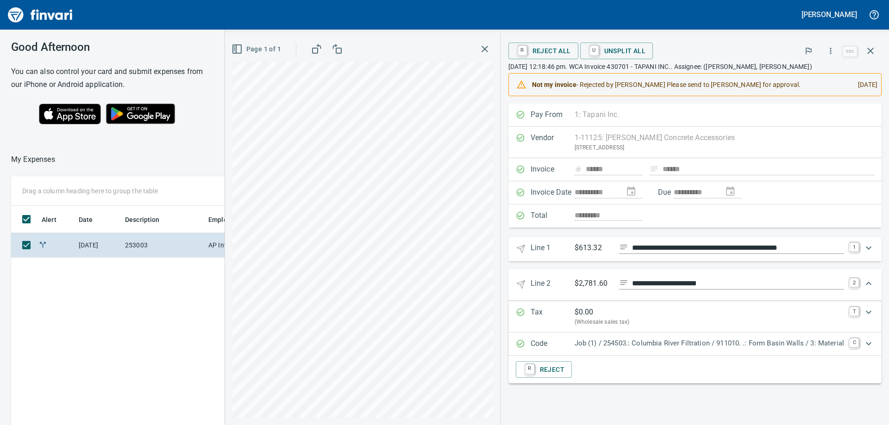
click at [755, 52] on div "U Unsplit All" at bounding box center [688, 51] width 217 height 17
click at [873, 50] on icon "button" at bounding box center [870, 50] width 11 height 11
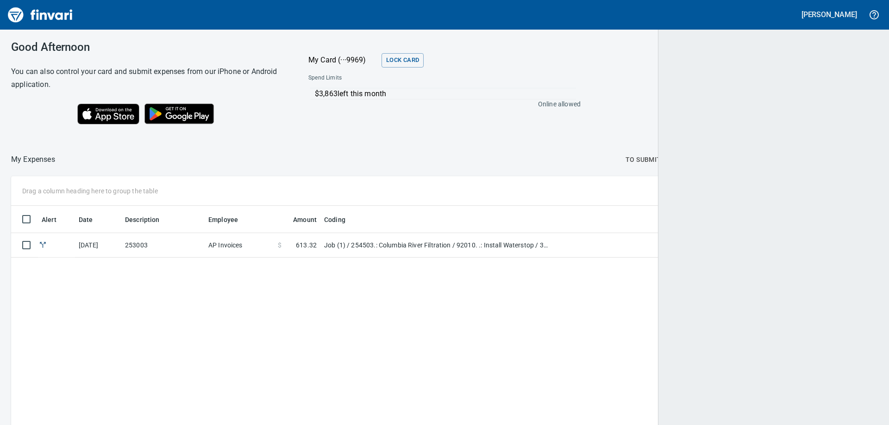
scroll to position [317, 852]
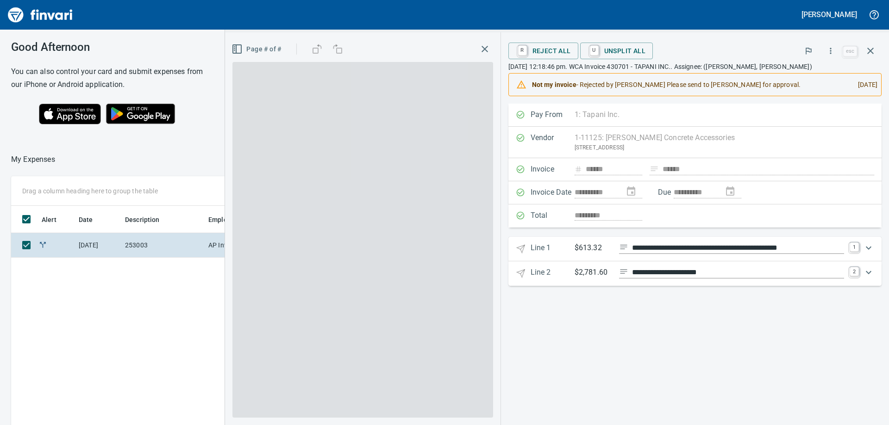
scroll to position [317, 621]
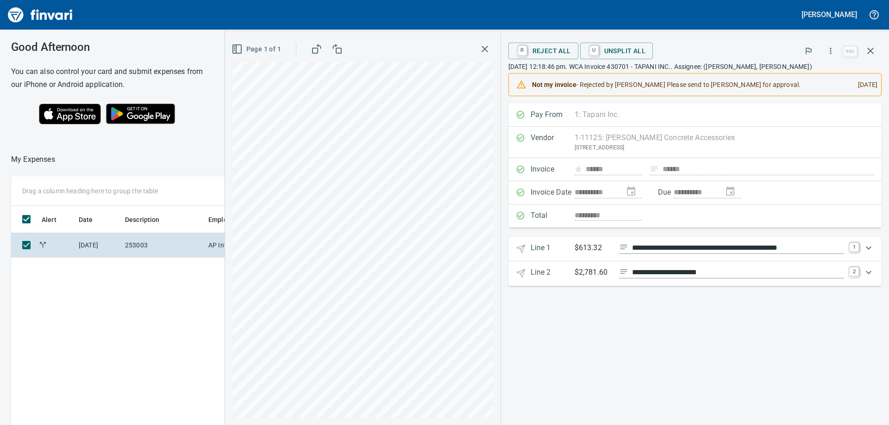
click at [535, 274] on p "Line 2" at bounding box center [552, 273] width 44 height 13
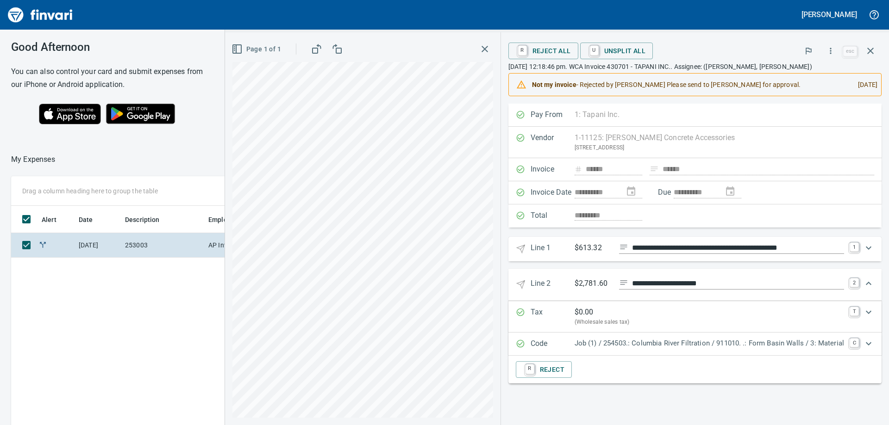
click at [707, 215] on div "Total *********" at bounding box center [694, 216] width 373 height 23
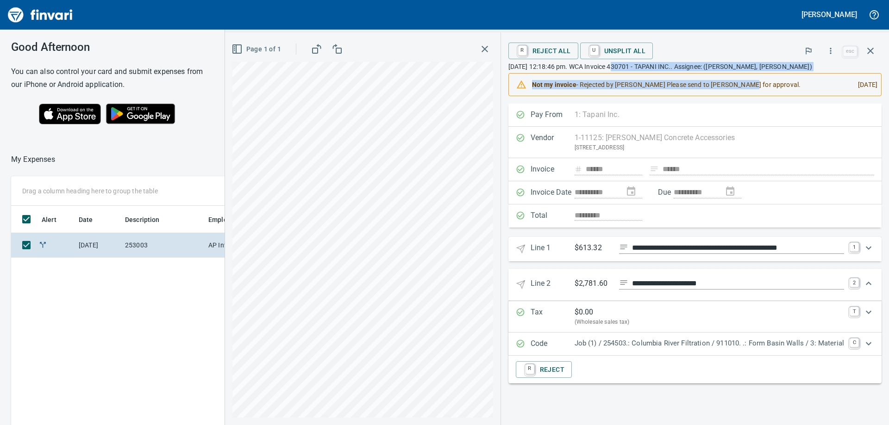
drag, startPoint x: 620, startPoint y: 71, endPoint x: 754, endPoint y: 73, distance: 133.8
click at [753, 72] on div "R Reject All U Unsplit All esc [DATE] 12:18:46 pm. WCA Invoice 430701 - TAPANI …" at bounding box center [694, 68] width 373 height 56
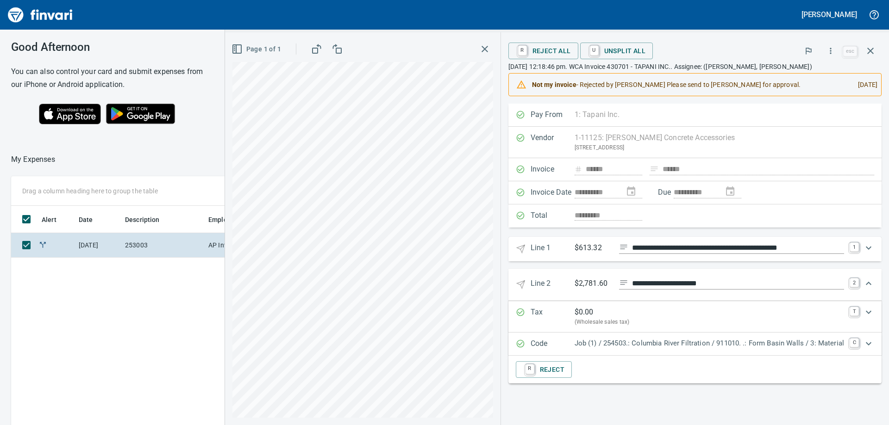
drag, startPoint x: 755, startPoint y: 73, endPoint x: 692, endPoint y: 172, distance: 117.3
click at [755, 73] on div "R Reject All U Unsplit All esc [DATE] 12:18:46 pm. WCA Invoice 430701 - TAPANI …" at bounding box center [694, 68] width 373 height 56
click at [557, 277] on 2 "**********" at bounding box center [694, 285] width 373 height 32
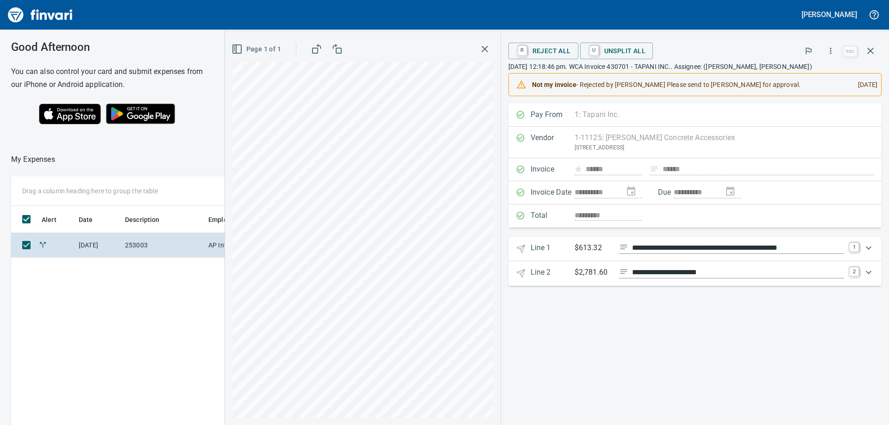
click at [551, 272] on p "Line 2" at bounding box center [552, 273] width 44 height 13
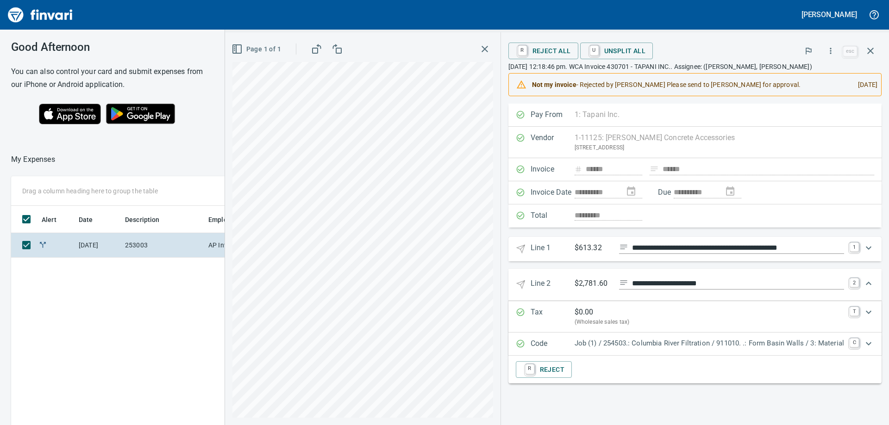
click at [553, 249] on p "Line 1" at bounding box center [552, 249] width 44 height 13
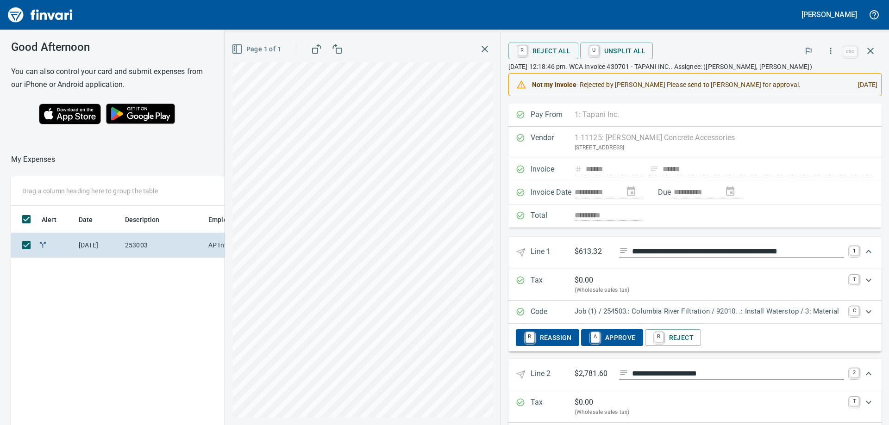
click at [611, 339] on span "A Approve" at bounding box center [611, 338] width 47 height 16
